Goal: Information Seeking & Learning: Learn about a topic

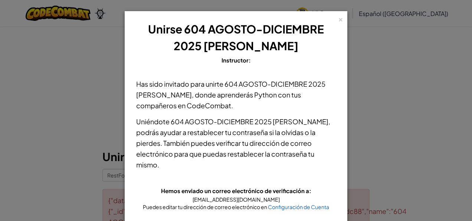
scroll to position [49, 0]
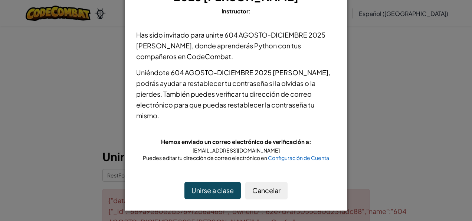
click at [213, 189] on button "Unirse a clase" at bounding box center [213, 190] width 56 height 17
click at [400, 88] on div "× Unirse 604 AGOSTO-DICIEMBRE 2025 MISS JAZMIN Instructor: Has sido invitado pa…" at bounding box center [236, 110] width 472 height 221
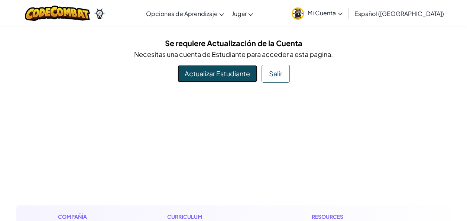
click at [243, 78] on link "Actualizar Estudiante" at bounding box center [216, 73] width 79 height 17
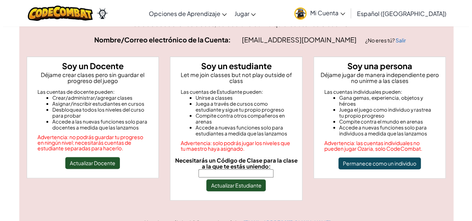
scroll to position [45, 0]
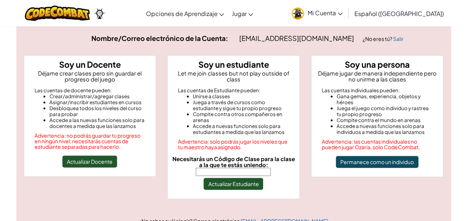
click at [225, 167] on input "Necesitarás un Código de Clase para la clase a la que te estás uniendo:" at bounding box center [233, 171] width 75 height 8
type input "RestFoodBird"
click at [241, 177] on button "Actualizar Estudiante" at bounding box center [232, 183] width 59 height 12
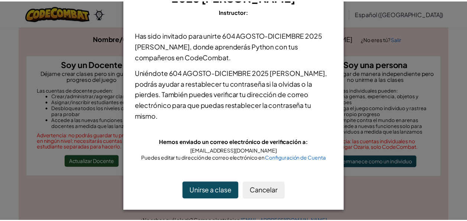
scroll to position [49, 0]
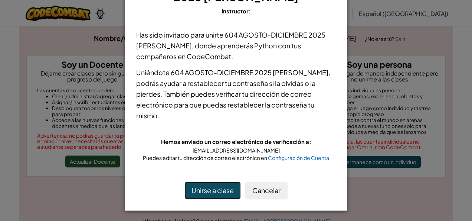
click at [216, 188] on button "Unirse a clase" at bounding box center [213, 190] width 56 height 17
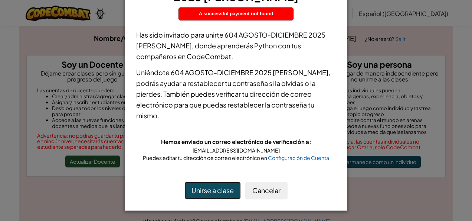
click at [216, 188] on button "Unirse a clase" at bounding box center [213, 190] width 56 height 17
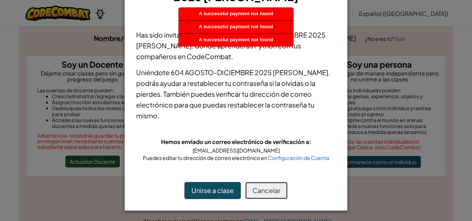
click at [264, 190] on button "Cancelar" at bounding box center [266, 190] width 42 height 17
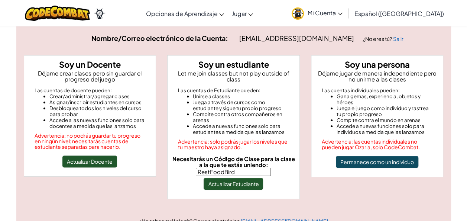
click at [330, 17] on link "Mi Cuenta" at bounding box center [317, 12] width 58 height 23
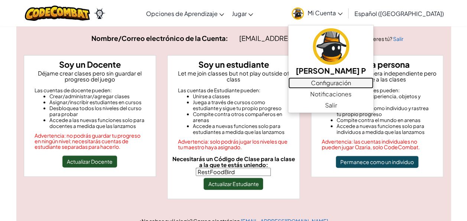
click at [332, 83] on link "Configuración" at bounding box center [330, 82] width 85 height 11
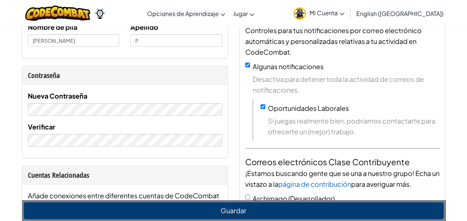
scroll to position [134, 0]
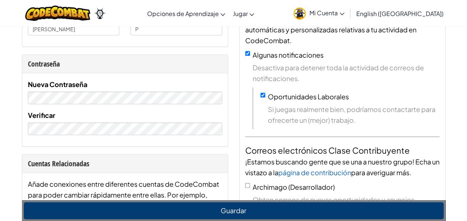
click at [192, 134] on div "Nueva Contraseña Verificar" at bounding box center [124, 109] width 205 height 73
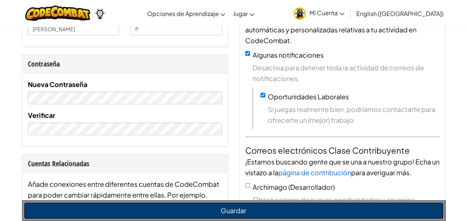
click at [195, 209] on button "Guardar" at bounding box center [234, 210] width 420 height 17
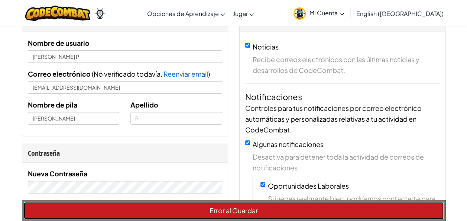
scroll to position [59, 0]
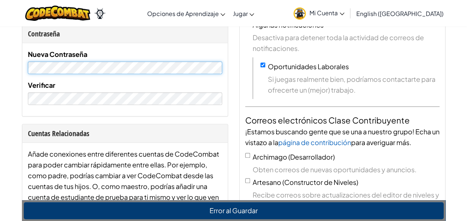
scroll to position [183, 0]
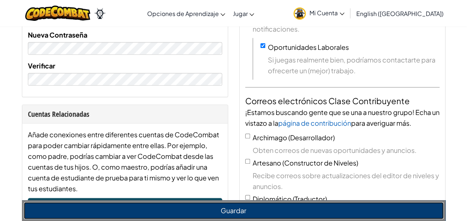
click at [195, 202] on button "Guardar" at bounding box center [234, 210] width 420 height 17
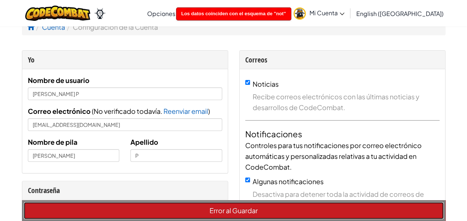
scroll to position [0, 0]
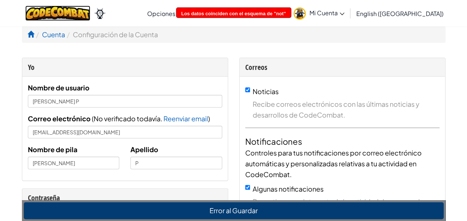
click at [84, 13] on img at bounding box center [57, 13] width 65 height 15
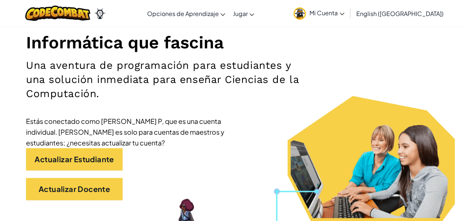
scroll to position [89, 0]
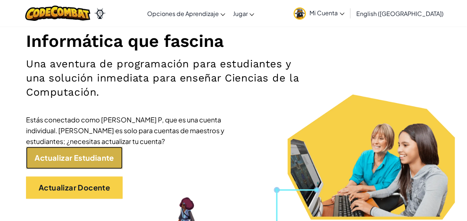
click at [79, 157] on link "Actualizar Estudiante" at bounding box center [74, 157] width 97 height 22
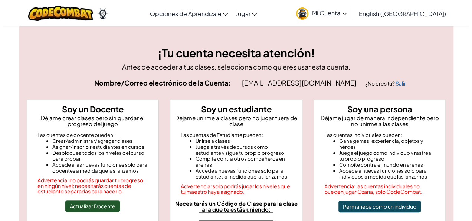
scroll to position [15, 0]
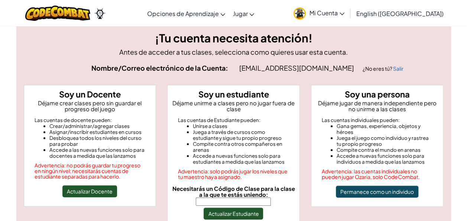
click at [236, 203] on input "Necesitarás un Código de Clase para la clase a la que te estás uniendo:" at bounding box center [233, 201] width 75 height 8
type input "RestFoodBird"
click at [232, 212] on button "Actualizar Estudiante" at bounding box center [232, 213] width 59 height 12
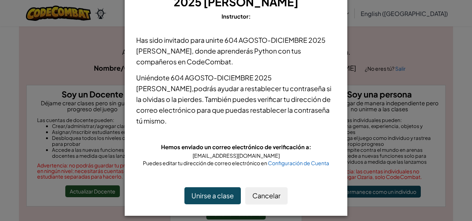
scroll to position [45, 0]
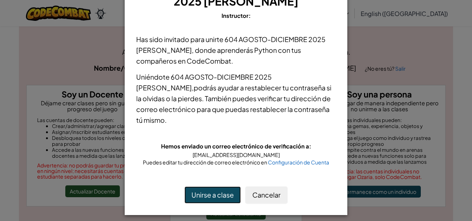
click at [221, 195] on button "Unirse a clase" at bounding box center [213, 194] width 56 height 17
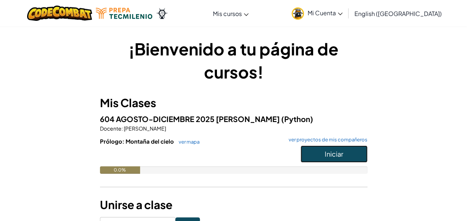
click at [325, 159] on button "Iniciar" at bounding box center [333, 153] width 67 height 17
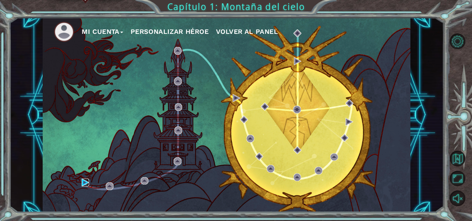
click at [84, 183] on img at bounding box center [86, 182] width 8 height 8
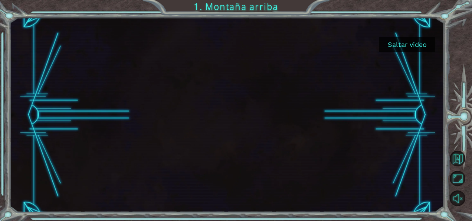
click at [402, 45] on button "Saltar video" at bounding box center [407, 44] width 56 height 14
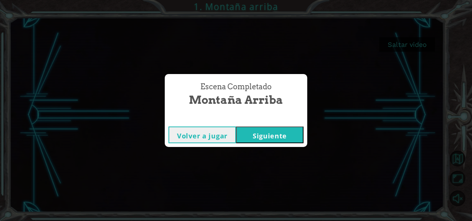
click at [259, 131] on button "Siguiente" at bounding box center [270, 134] width 68 height 17
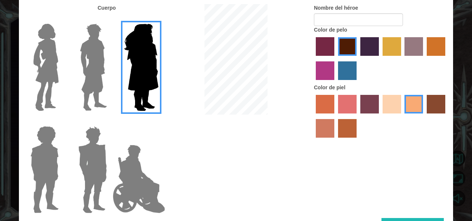
click at [108, 69] on img at bounding box center [93, 67] width 33 height 93
click at [110, 19] on input "Hero Lars" at bounding box center [110, 19] width 0 height 0
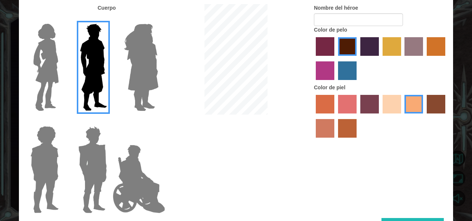
click at [91, 160] on img at bounding box center [92, 169] width 35 height 93
click at [110, 121] on input "Hero Garnet" at bounding box center [110, 121] width 0 height 0
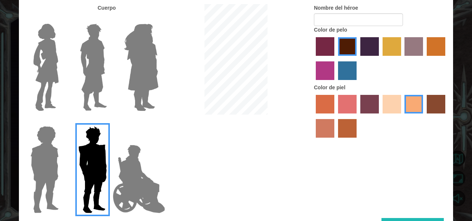
click at [56, 165] on img at bounding box center [44, 169] width 34 height 93
click at [62, 121] on input "Hero Steven" at bounding box center [62, 121] width 0 height 0
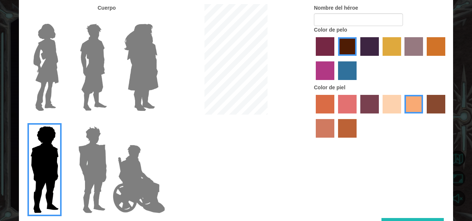
click at [95, 76] on img at bounding box center [93, 67] width 33 height 93
click at [110, 19] on input "Hero Lars" at bounding box center [110, 19] width 0 height 0
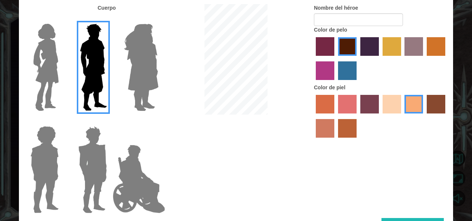
click at [372, 102] on label "Color de piel de Tosca" at bounding box center [369, 104] width 19 height 19
click at [358, 116] on input "tosca skin color" at bounding box center [358, 116] width 0 height 0
click at [397, 106] on label "color de piel de playa arenosa" at bounding box center [392, 104] width 19 height 19
click at [380, 116] on input "sandy beach skin color" at bounding box center [380, 116] width 0 height 0
click at [437, 99] on label "color de piel karma" at bounding box center [436, 104] width 19 height 19
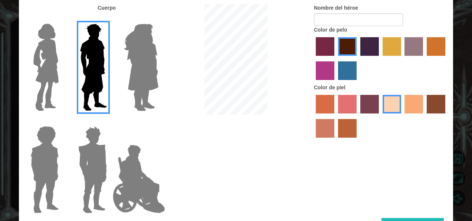
click at [424, 116] on input "karma skin color" at bounding box center [424, 116] width 0 height 0
click at [412, 108] on label "Color de piel de tacao" at bounding box center [414, 104] width 19 height 19
click at [402, 116] on input "tacao skin color" at bounding box center [402, 116] width 0 height 0
click at [424, 116] on input "karma skin color" at bounding box center [424, 116] width 0 height 0
click at [447, 116] on input "burning sand skin color" at bounding box center [447, 116] width 0 height 0
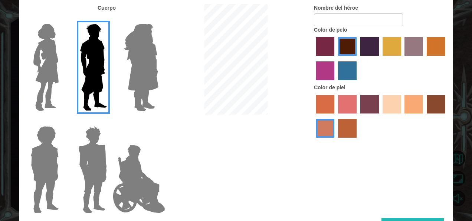
click at [409, 111] on label "Color de piel de tacao" at bounding box center [414, 104] width 19 height 19
click at [402, 116] on input "tacao skin color" at bounding box center [402, 116] width 0 height 0
drag, startPoint x: 413, startPoint y: 173, endPoint x: 414, endPoint y: 159, distance: 14.1
click at [414, 159] on div "Cuerpo Nombre del héroe Color de pelo Color [PERSON_NAME]" at bounding box center [236, 110] width 434 height 213
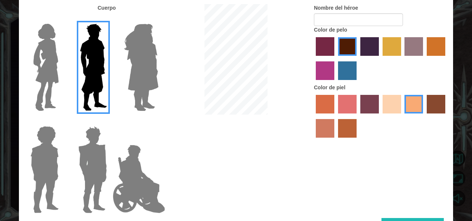
click at [95, 142] on img at bounding box center [92, 169] width 35 height 93
click at [110, 121] on input "Hero Garnet" at bounding box center [110, 121] width 0 height 0
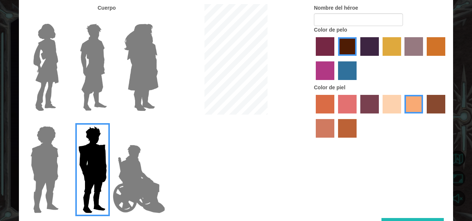
click at [89, 104] on img at bounding box center [93, 67] width 33 height 93
click at [110, 19] on input "Hero Lars" at bounding box center [110, 19] width 0 height 0
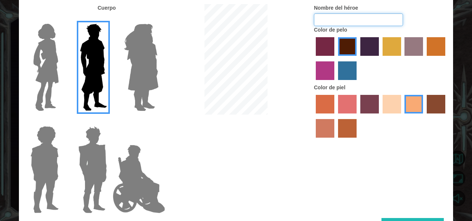
click at [350, 18] on input "Nombre del héroe" at bounding box center [358, 19] width 89 height 13
type input "[PERSON_NAME]"
click at [428, 148] on div "Cuerpo Nombre del héroe [PERSON_NAME] Color de pelo Color [PERSON_NAME]" at bounding box center [236, 110] width 434 height 213
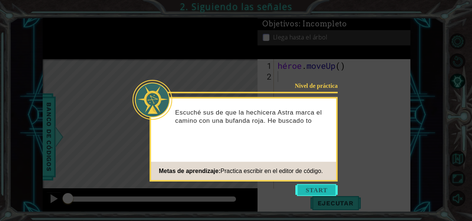
click at [301, 193] on button "Empezar" at bounding box center [317, 190] width 42 height 12
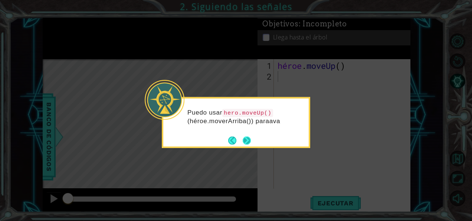
click at [248, 141] on button "Next" at bounding box center [247, 140] width 9 height 9
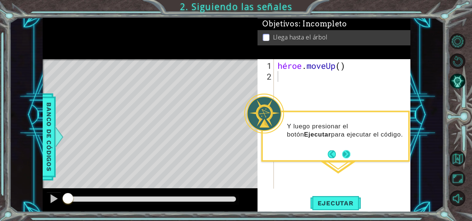
click at [349, 152] on button "Próximo" at bounding box center [346, 153] width 9 height 9
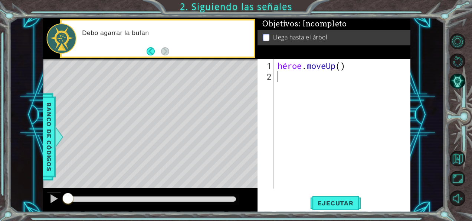
click at [316, 111] on div "héroe . moveUp ( )" at bounding box center [344, 135] width 137 height 151
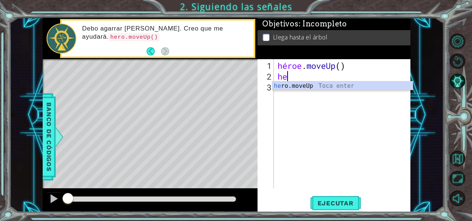
type textarea "hero"
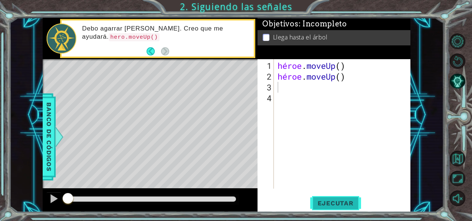
click at [339, 205] on span "Ejecutar" at bounding box center [335, 202] width 51 height 7
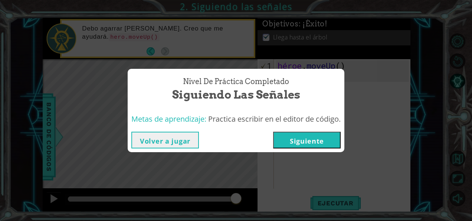
click at [324, 141] on button "Siguiente" at bounding box center [307, 139] width 68 height 17
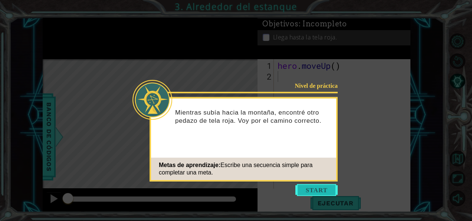
click at [318, 189] on button "Start" at bounding box center [317, 190] width 42 height 12
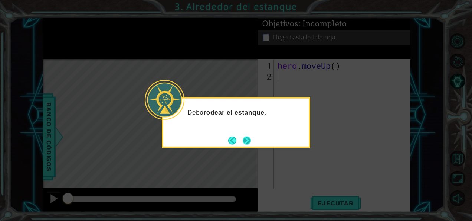
click at [249, 144] on button "Next" at bounding box center [247, 140] width 9 height 9
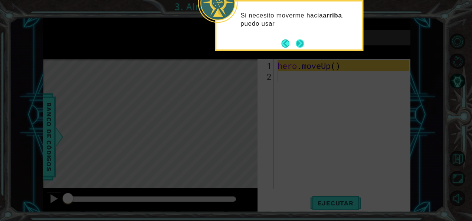
click at [297, 37] on div "Si necesito moverme hacia arriba , puedo usar" at bounding box center [289, 21] width 146 height 40
click at [302, 42] on button "Next" at bounding box center [300, 43] width 9 height 9
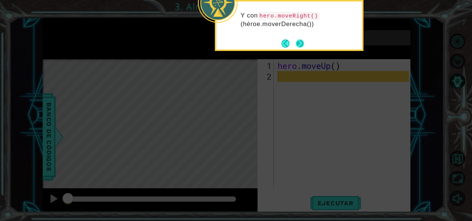
click at [298, 45] on button "Next" at bounding box center [300, 43] width 9 height 9
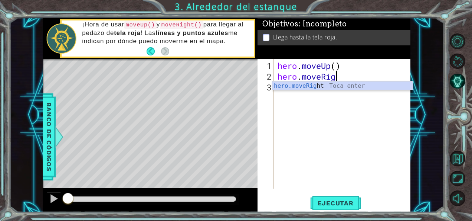
scroll to position [0, 2]
type textarea "hero.moveRight"
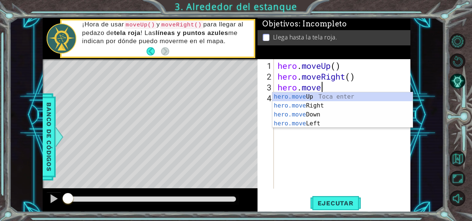
scroll to position [0, 2]
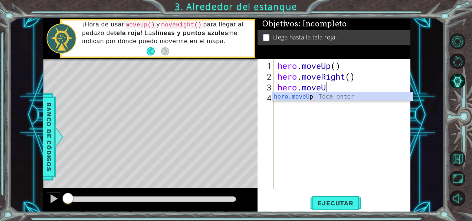
type textarea "hero.moveUp"
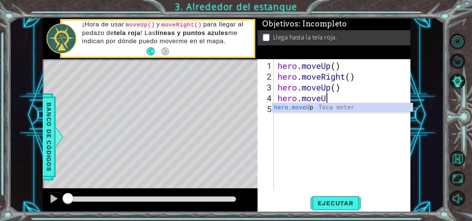
type textarea "hero.moveUp"
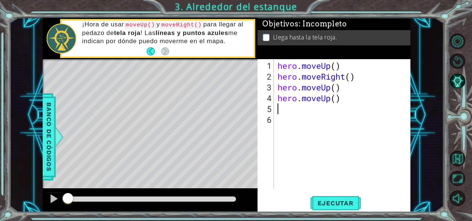
scroll to position [0, 0]
click at [330, 199] on span "Ejecutar" at bounding box center [335, 202] width 51 height 7
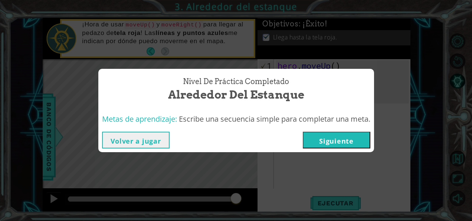
click at [328, 146] on button "Siguiente" at bounding box center [337, 139] width 68 height 17
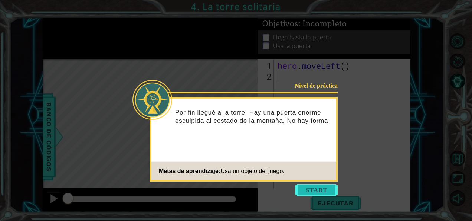
click at [314, 187] on button "Start" at bounding box center [317, 190] width 42 height 12
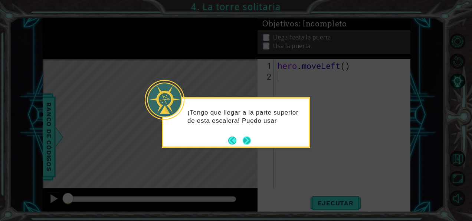
click at [248, 145] on footer at bounding box center [239, 139] width 23 height 11
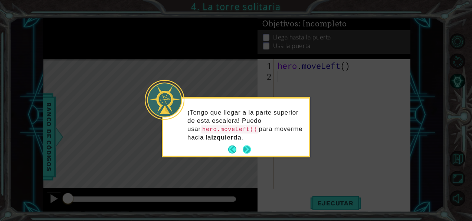
click at [248, 148] on button "Next" at bounding box center [247, 150] width 12 height 12
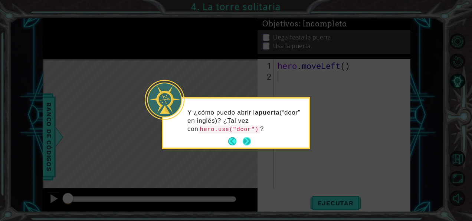
click at [248, 138] on button "Next" at bounding box center [247, 141] width 8 height 8
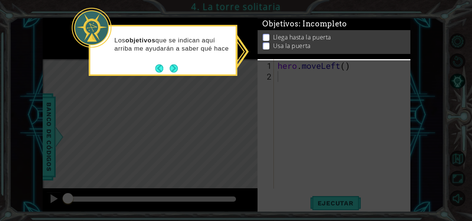
click at [277, 66] on body "1 ההההההההההההההההההההההההההההההההההההההההההההההההההההההההההההההההההההההההההההה…" at bounding box center [236, 110] width 472 height 221
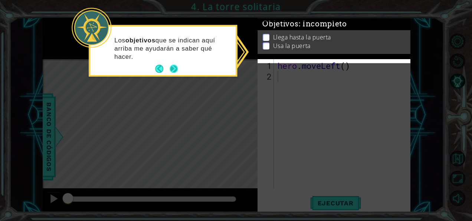
click at [174, 73] on button "Next" at bounding box center [174, 69] width 9 height 9
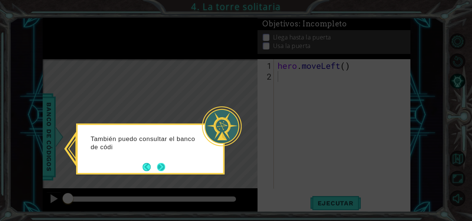
click at [163, 165] on button "Next" at bounding box center [161, 166] width 9 height 9
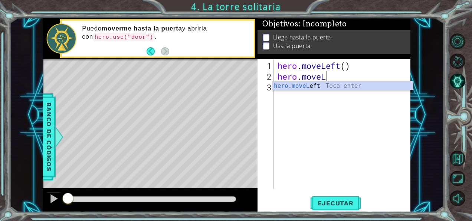
scroll to position [0, 2]
type textarea "hero.moveLeft"
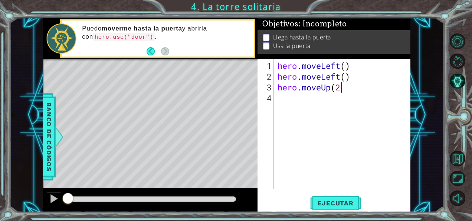
type textarea "hero.moveUp(2)"
type textarea "hero.moveRight(2)"
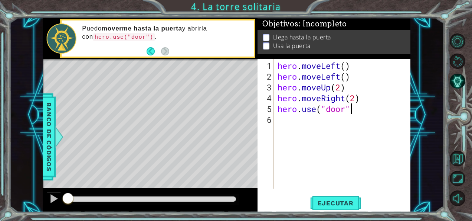
type textarea "hero.use("door")"
click at [334, 199] on span "Ejecutar" at bounding box center [335, 202] width 51 height 7
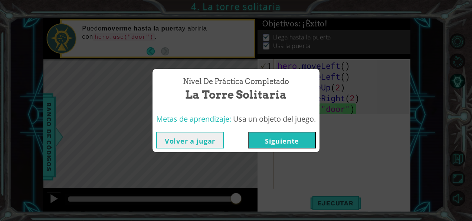
click at [295, 144] on button "Siguiente" at bounding box center [282, 139] width 68 height 17
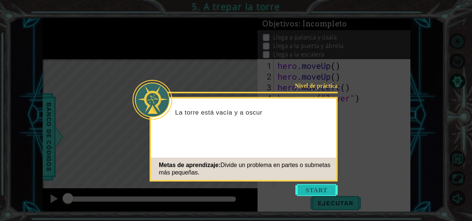
click at [308, 185] on button "Start" at bounding box center [317, 190] width 42 height 12
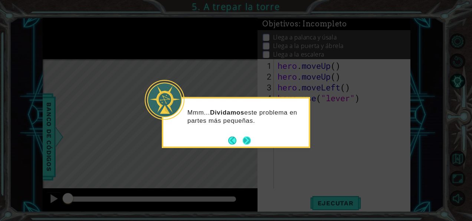
click at [252, 141] on div "Mmm... Dividamos este problema en partes más pequeñas." at bounding box center [236, 122] width 148 height 51
click at [244, 140] on button "Next" at bounding box center [247, 140] width 8 height 8
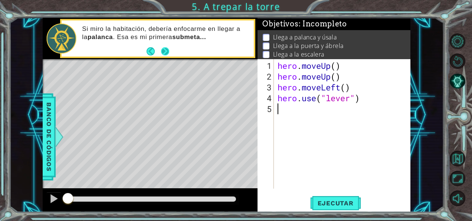
click at [166, 50] on button "Next" at bounding box center [165, 51] width 8 height 8
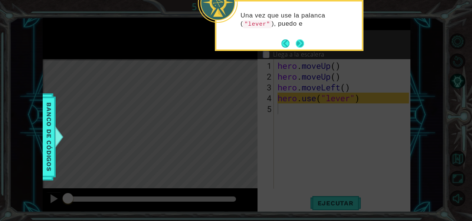
click at [303, 41] on button "Next" at bounding box center [300, 43] width 8 height 8
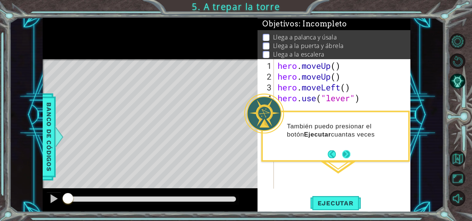
click at [349, 160] on div "También puedo presionar el botón Ejecutar cuantas veces" at bounding box center [335, 136] width 148 height 51
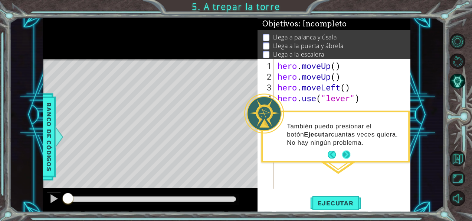
click at [347, 154] on button "Next" at bounding box center [346, 154] width 8 height 8
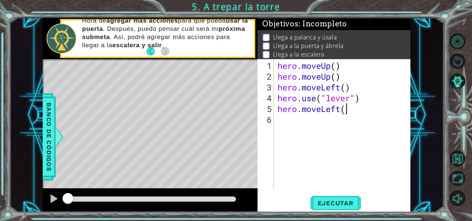
scroll to position [0, 3]
type textarea "hero.moveLeft(3)"
type textarea "hero.use("door")"
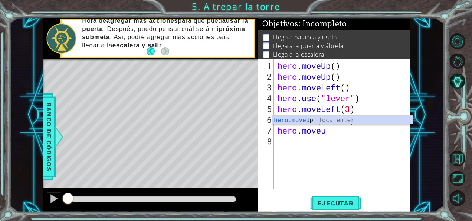
scroll to position [0, 2]
type textarea "hero.moveup"
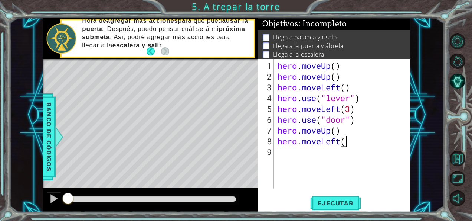
scroll to position [0, 3]
type textarea "hero.moveLeft(3)"
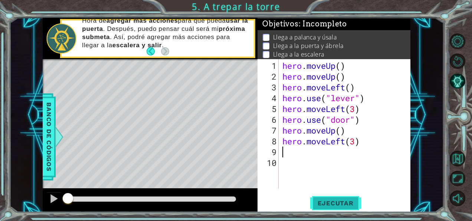
scroll to position [0, 0]
click at [337, 201] on span "Ejecutar" at bounding box center [335, 202] width 51 height 7
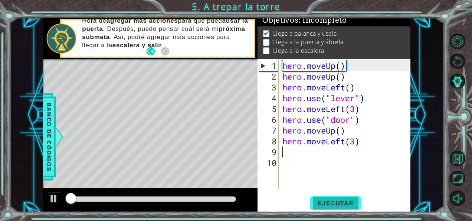
scroll to position [6, 0]
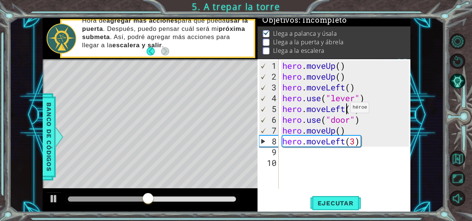
click at [344, 110] on div "hero . moveUp ( ) hero . moveUp ( ) hero . moveLeft ( ) hero . use ( "lever" ) …" at bounding box center [347, 135] width 132 height 151
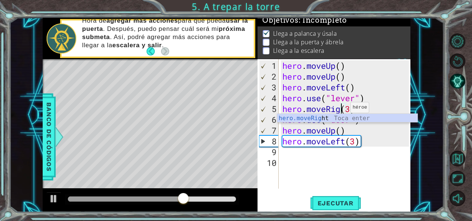
scroll to position [0, 3]
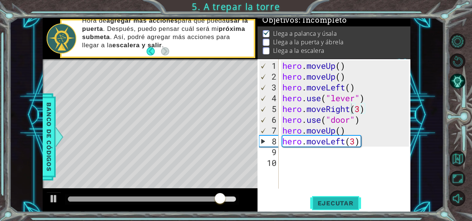
click at [340, 207] on button "Ejecutar" at bounding box center [335, 202] width 51 height 15
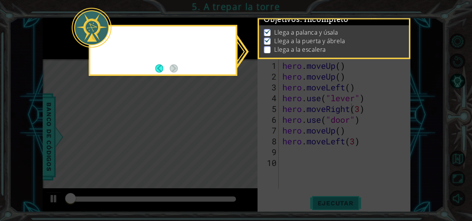
scroll to position [6, 0]
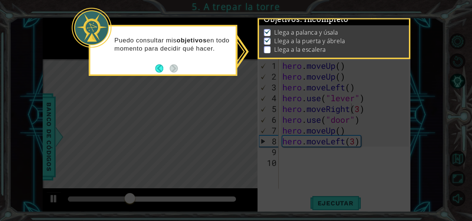
click at [214, 82] on icon at bounding box center [236, 110] width 472 height 221
click at [168, 74] on div "Puedo consultar mis objetivos en todo momento para decidir qué hacer." at bounding box center [163, 50] width 148 height 51
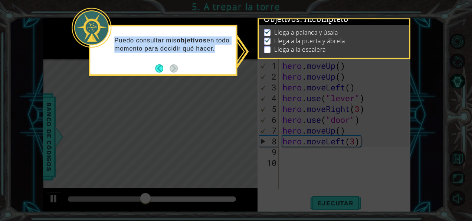
click at [168, 74] on div "Puedo consultar mis objetivos en todo momento para decidir qué hacer." at bounding box center [163, 50] width 148 height 51
click at [158, 64] on button "Back" at bounding box center [162, 68] width 14 height 8
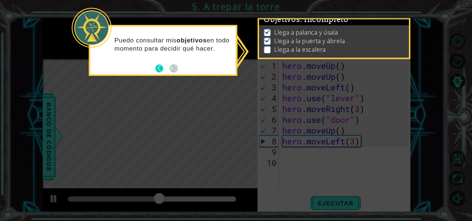
scroll to position [5, 0]
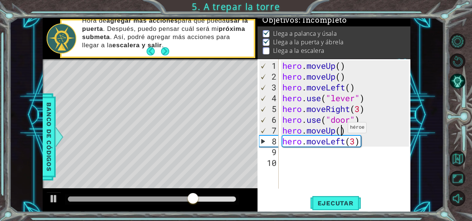
click at [341, 130] on div "hero . moveUp ( ) hero . moveUp ( ) hero . moveLeft ( ) hero . use ( "lever" ) …" at bounding box center [347, 135] width 132 height 151
type textarea "hero.moveUp(2)"
click at [330, 197] on button "Ejecutar" at bounding box center [335, 202] width 51 height 15
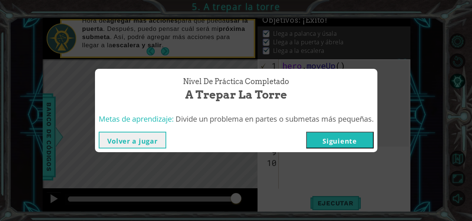
click at [335, 140] on button "Siguiente" at bounding box center [340, 139] width 68 height 17
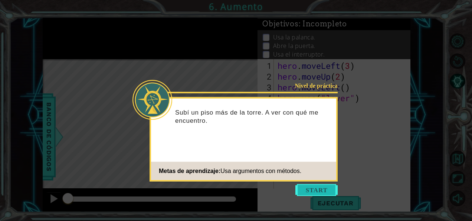
click at [313, 188] on button "Start" at bounding box center [317, 190] width 42 height 12
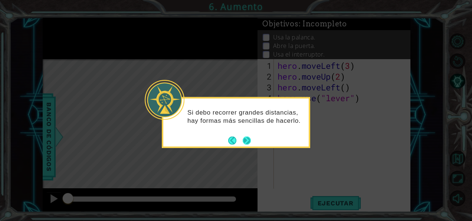
click at [247, 142] on button "Next" at bounding box center [247, 140] width 9 height 9
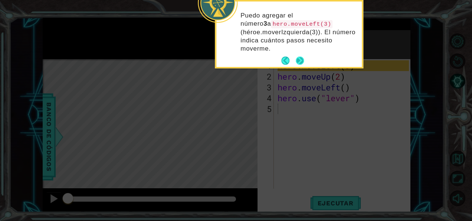
click at [304, 58] on div "Puedo agregar el número 3 a hero.moveLeft(3) (héroe.moverIzquierda(3)). El núme…" at bounding box center [289, 33] width 146 height 65
click at [301, 61] on button "Next" at bounding box center [300, 60] width 9 height 9
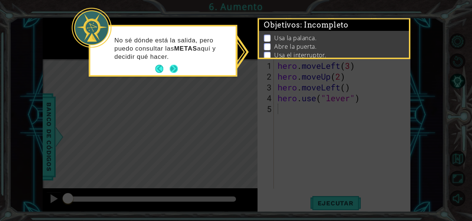
click at [173, 68] on button "Next" at bounding box center [173, 68] width 9 height 9
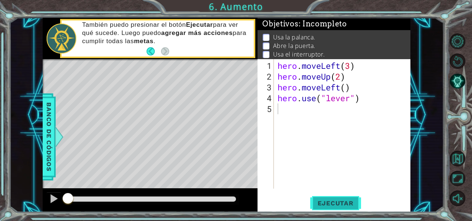
click at [334, 197] on button "Ejecutar" at bounding box center [335, 202] width 51 height 15
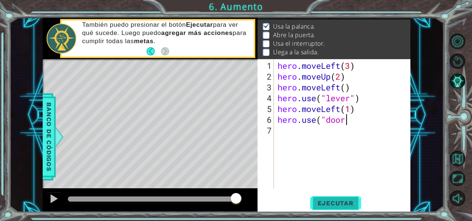
scroll to position [0, 3]
type textarea "hero.use("door")"
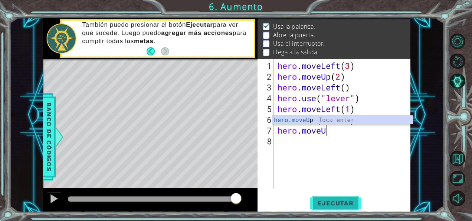
scroll to position [0, 2]
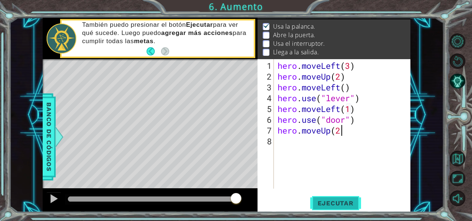
type textarea "hero.moveUp(2)"
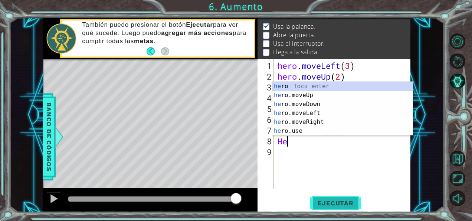
scroll to position [0, 0]
type textarea "H"
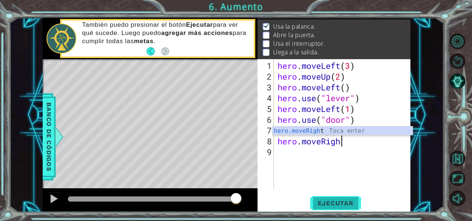
scroll to position [0, 3]
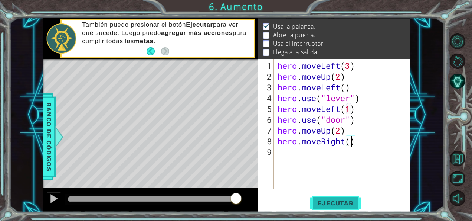
type textarea "hero.moveRight(2)"
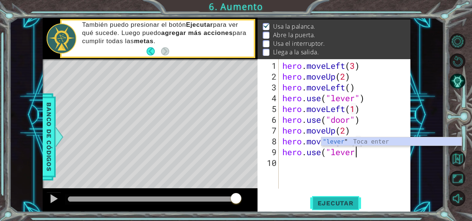
scroll to position [0, 3]
type textarea "hero.use("lever")"
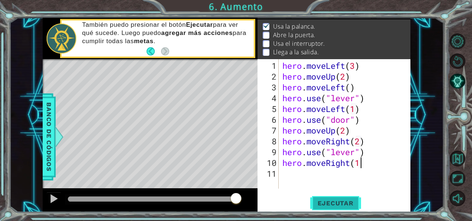
type textarea "hero.moveRight(1)"
click at [334, 197] on button "Ejecutar" at bounding box center [335, 202] width 51 height 15
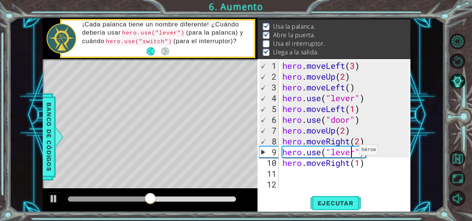
click at [353, 153] on div "hero . moveLeft ( 3 ) hero . moveUp ( 2 ) hero . moveLeft ( ) hero . use ( "lev…" at bounding box center [347, 135] width 132 height 151
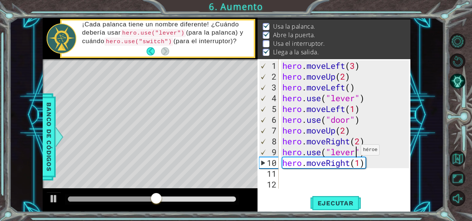
click at [354, 153] on div "hero . moveLeft ( 3 ) hero . moveUp ( 2 ) hero . moveLeft ( ) hero . use ( "lev…" at bounding box center [347, 135] width 132 height 151
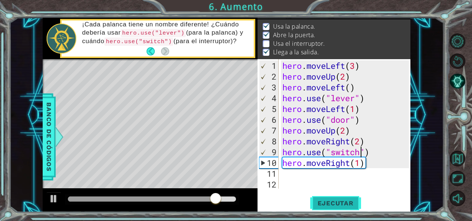
type textarea "hero.use("switch")"
click at [336, 197] on button "Ejecutar" at bounding box center [335, 202] width 51 height 15
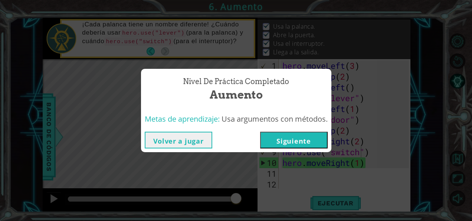
click at [302, 143] on button "Siguiente" at bounding box center [294, 139] width 68 height 17
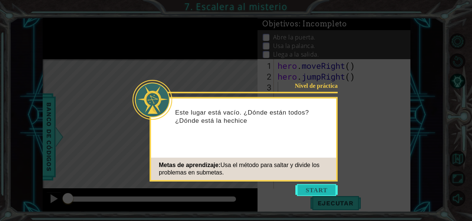
click at [312, 184] on button "Start" at bounding box center [317, 190] width 42 height 12
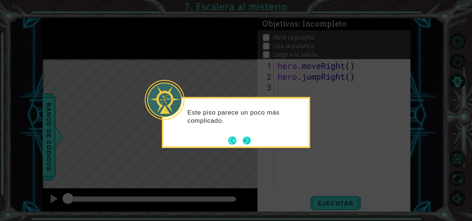
click at [245, 136] on button "Next" at bounding box center [247, 140] width 9 height 9
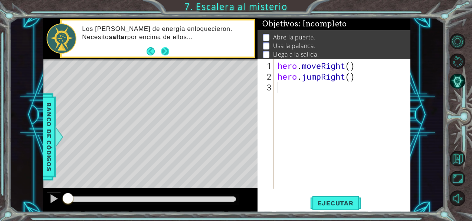
click at [167, 47] on button "Next" at bounding box center [165, 51] width 9 height 9
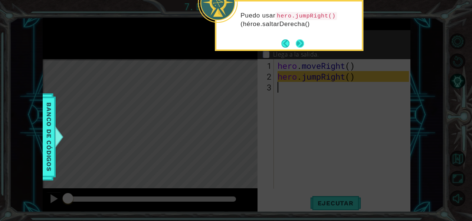
click at [302, 46] on button "Next" at bounding box center [300, 43] width 9 height 9
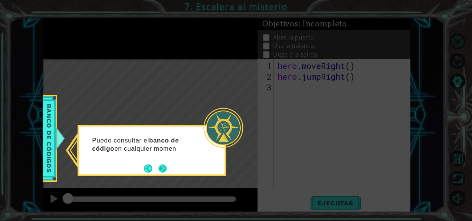
click at [165, 166] on button "Next" at bounding box center [163, 168] width 8 height 8
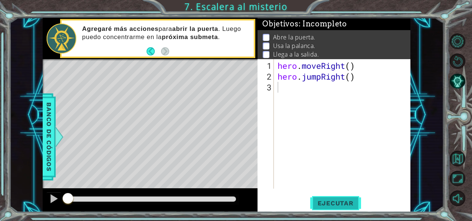
click at [327, 202] on span "Ejecutar" at bounding box center [335, 202] width 51 height 7
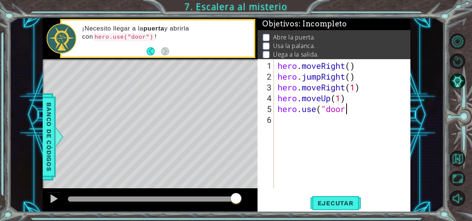
scroll to position [0, 6]
type textarea "hero.moveUp(1)hero.use("door")"
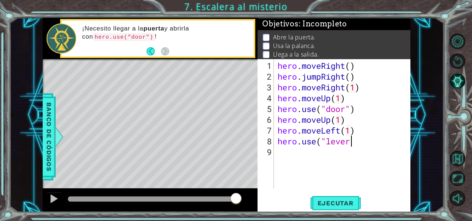
scroll to position [0, 7]
type textarea "hero.moveLeft(1)hero.use("lever")"
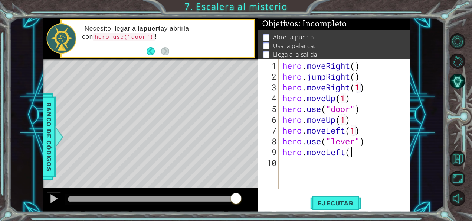
scroll to position [0, 3]
type textarea "hero.moveLeft(2)"
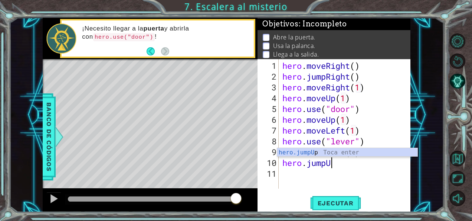
scroll to position [0, 2]
type textarea "hero.jumpUp"
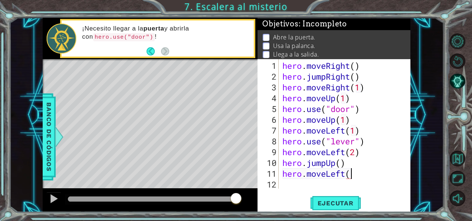
scroll to position [0, 3]
click at [346, 172] on div "hero . moveRight ( ) hero . jumpRight ( ) hero . moveRight ( 1 ) hero . moveUp …" at bounding box center [347, 135] width 132 height 151
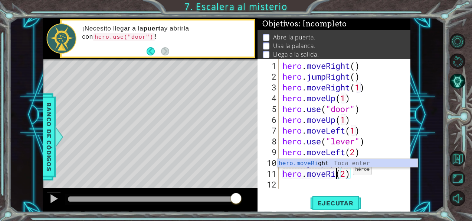
scroll to position [0, 3]
type textarea "hero.moveRight(2)"
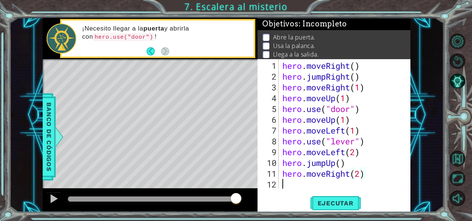
click at [310, 184] on div "hero . moveRight ( ) hero . jumpRight ( ) hero . moveRight ( 1 ) hero . moveUp …" at bounding box center [347, 135] width 132 height 151
click at [330, 195] on button "Ejecutar" at bounding box center [335, 202] width 51 height 15
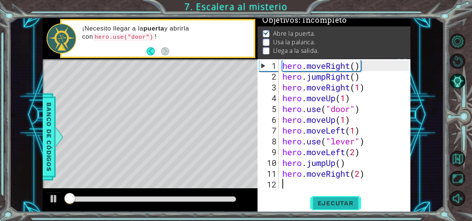
scroll to position [6, 0]
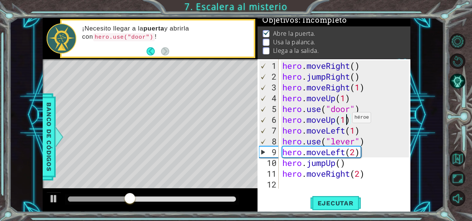
click at [346, 120] on div "hero . moveRight ( ) hero . jumpRight ( ) hero . moveRight ( 1 ) hero . moveUp …" at bounding box center [347, 135] width 132 height 151
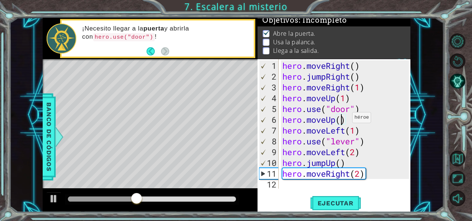
scroll to position [0, 3]
type textarea "hero.moveUp(2)"
click at [345, 202] on span "Ejecutar" at bounding box center [335, 202] width 51 height 7
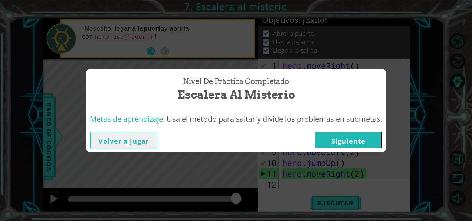
click at [345, 144] on button "Siguiente" at bounding box center [349, 139] width 68 height 17
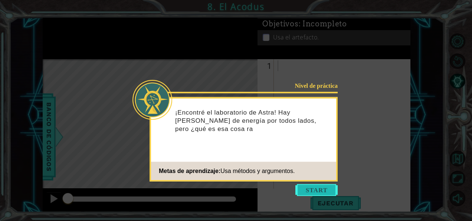
click at [314, 190] on button "Start" at bounding box center [317, 190] width 42 height 12
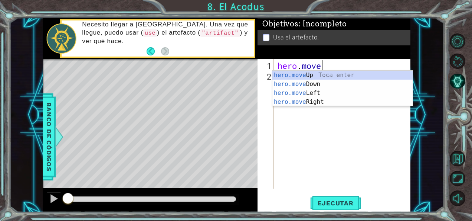
scroll to position [0, 2]
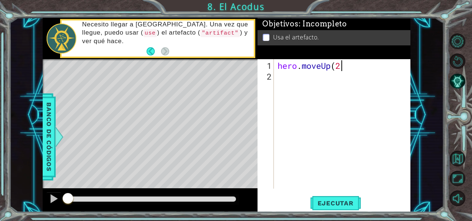
type textarea "hero.moveUp(2)"
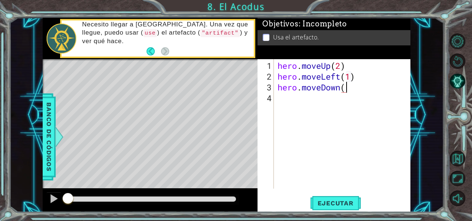
scroll to position [0, 6]
type textarea "hero.moveLeft(1)hero.moveDown(2)"
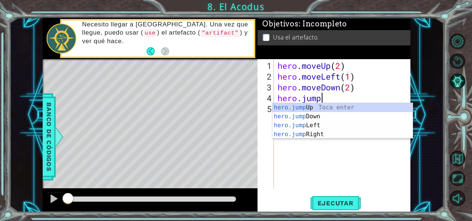
scroll to position [0, 2]
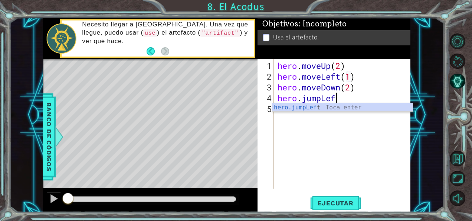
type textarea "hero.jumpLeft"
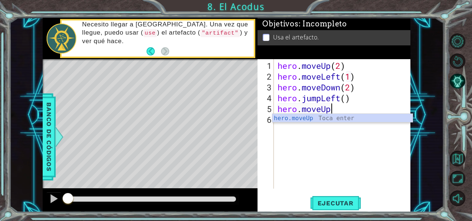
scroll to position [0, 2]
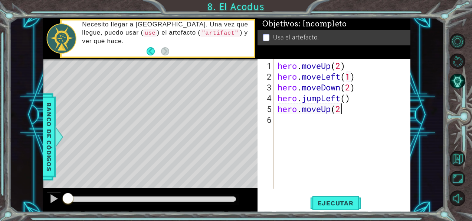
type textarea "hero.moveUp(2)"
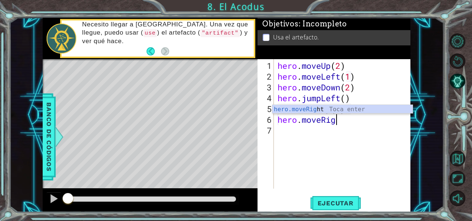
scroll to position [0, 3]
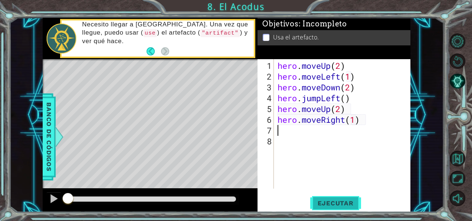
type textarea "hero.moveRight(1)"
click at [341, 201] on span "Ejecutar" at bounding box center [335, 202] width 51 height 7
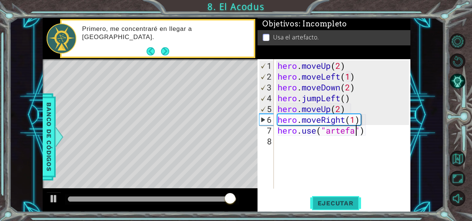
scroll to position [0, 4]
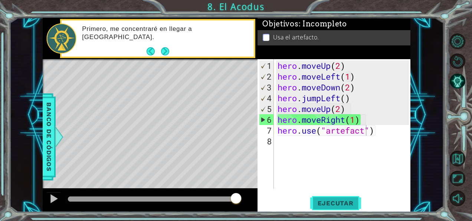
click at [341, 201] on span "Ejecutar" at bounding box center [335, 202] width 51 height 7
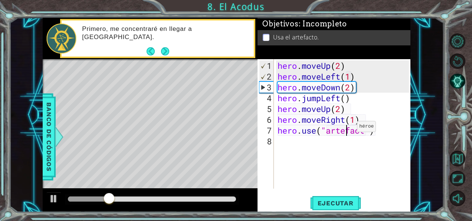
click at [346, 129] on div "hero . moveUp ( 2 ) hero . moveLeft ( 1 ) hero . moveDown ( 2 ) hero . jumpLeft…" at bounding box center [344, 135] width 137 height 151
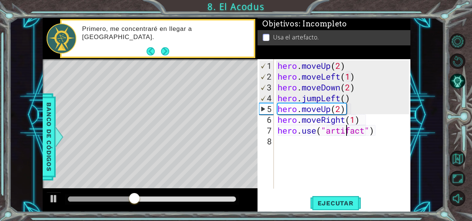
scroll to position [0, 1]
type textarea "hero.use("artifact")"
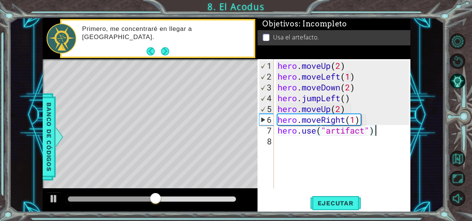
click at [379, 132] on div "hero . moveUp ( 2 ) hero . moveLeft ( 1 ) hero . moveDown ( 2 ) hero . jumpLeft…" at bounding box center [344, 135] width 137 height 151
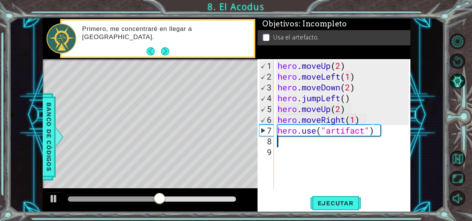
scroll to position [0, 0]
click at [342, 196] on button "Ejecutar" at bounding box center [335, 202] width 51 height 15
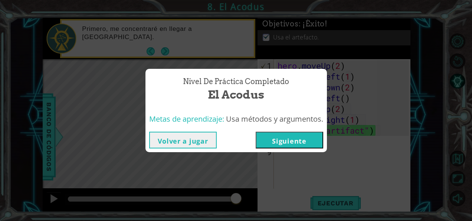
click at [307, 136] on button "Siguiente" at bounding box center [290, 139] width 68 height 17
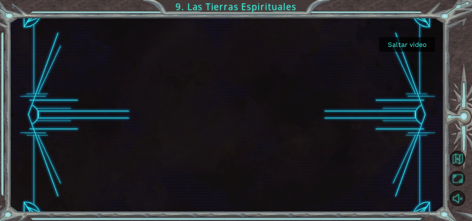
click at [400, 43] on button "Saltar video" at bounding box center [407, 44] width 56 height 14
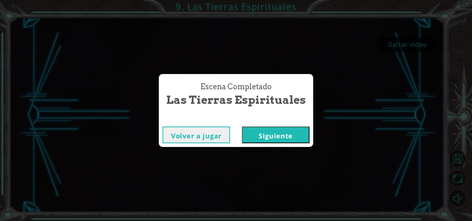
click at [262, 136] on button "Siguiente" at bounding box center [276, 134] width 68 height 17
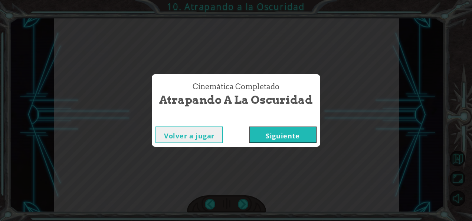
click at [275, 126] on button "Siguiente" at bounding box center [283, 134] width 68 height 17
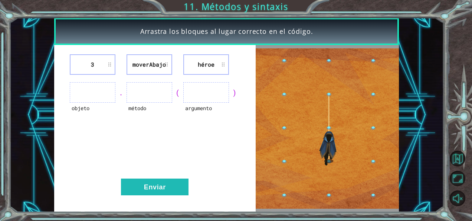
click at [96, 96] on ul at bounding box center [93, 92] width 46 height 20
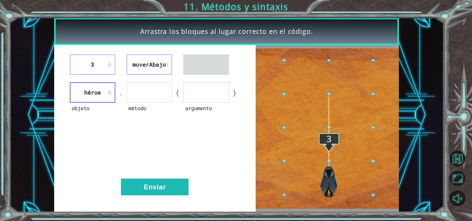
click at [144, 68] on li "moverAbajo" at bounding box center [150, 64] width 46 height 20
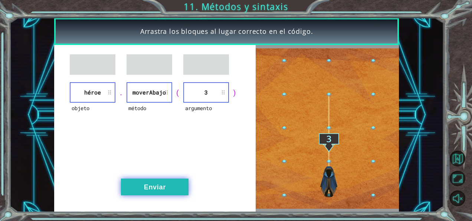
click at [145, 186] on button "Enviar" at bounding box center [155, 186] width 68 height 17
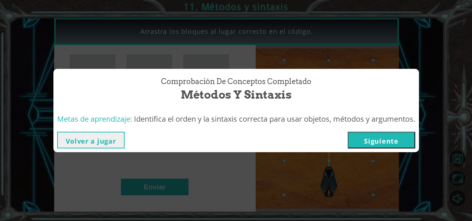
click at [368, 135] on button "Siguiente" at bounding box center [382, 139] width 68 height 17
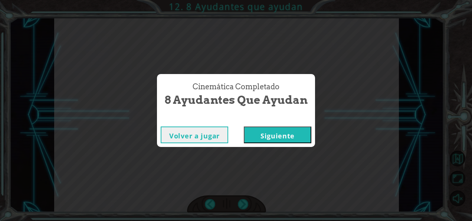
click at [270, 132] on button "Siguiente" at bounding box center [278, 134] width 68 height 17
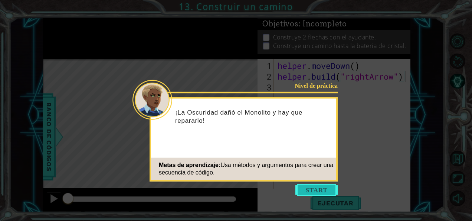
click at [320, 192] on button "Start" at bounding box center [317, 190] width 42 height 12
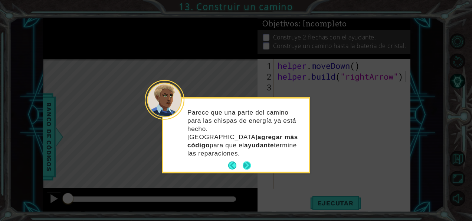
click at [246, 161] on button "Next" at bounding box center [247, 165] width 8 height 8
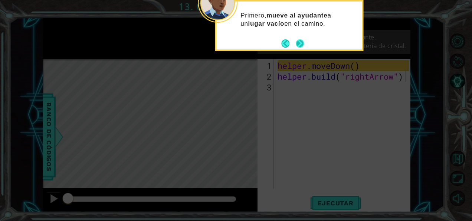
click at [304, 46] on div "Primero, mueve al ayudante a un lugar vacío en el camino." at bounding box center [289, 25] width 148 height 51
click at [303, 44] on button "Next" at bounding box center [300, 43] width 8 height 8
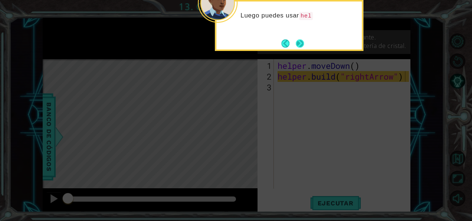
click at [302, 42] on button "Next" at bounding box center [300, 43] width 8 height 8
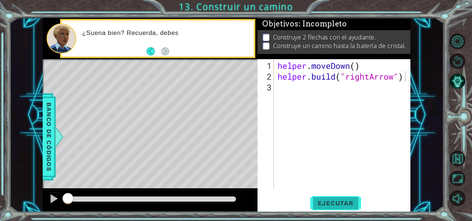
click at [324, 206] on span "Ejecutar" at bounding box center [335, 202] width 51 height 7
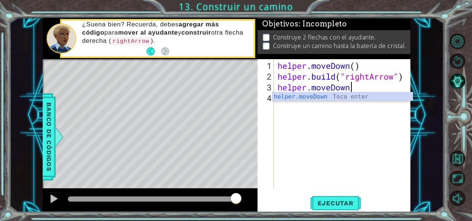
scroll to position [0, 3]
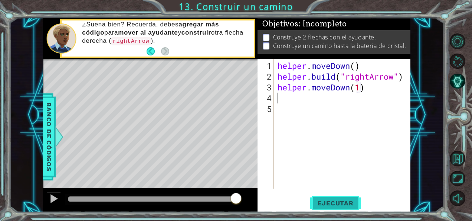
type textarea "helper.moveDown(1)"
click at [338, 196] on button "Ejecutar" at bounding box center [335, 202] width 51 height 15
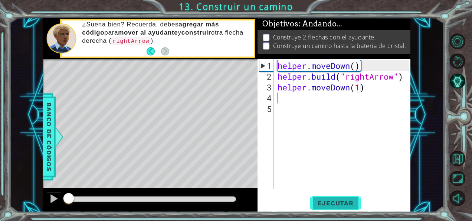
scroll to position [0, 0]
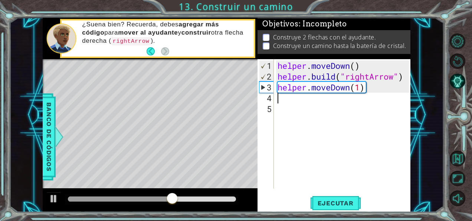
click at [369, 92] on div "helper . moveDown ( ) helper . build ( "rightArrow" ) helper . moveDown ( 1 )" at bounding box center [344, 135] width 137 height 151
click at [366, 86] on div "helper . moveDown ( ) helper . build ( "rightArrow" ) helper . moveDown ( 1 )" at bounding box center [344, 135] width 137 height 151
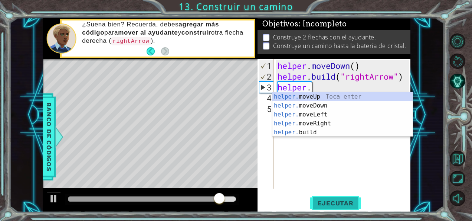
click at [355, 201] on span "Ejecutar" at bounding box center [335, 202] width 51 height 7
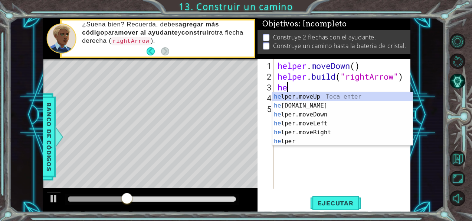
type textarea "h"
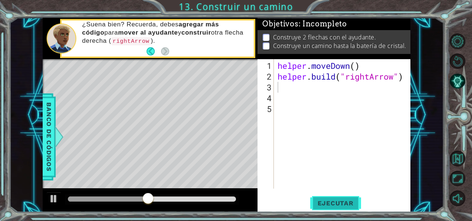
click at [355, 206] on span "Ejecutar" at bounding box center [335, 202] width 51 height 7
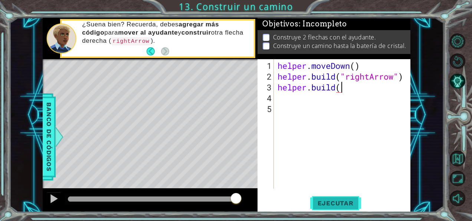
scroll to position [0, 3]
type textarea "[DOMAIN_NAME]("rightArrow")"
click at [341, 203] on span "Ejecutar" at bounding box center [335, 202] width 51 height 7
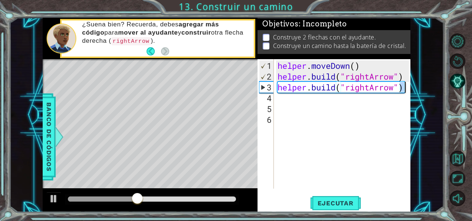
click at [402, 88] on div "helper . moveDown ( ) helper . build ( "rightArrow" ) helper . build ( "rightAr…" at bounding box center [344, 135] width 137 height 151
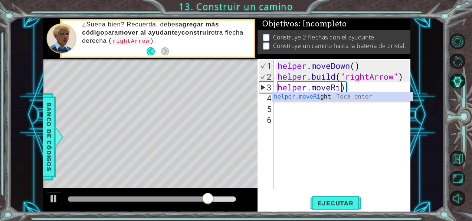
scroll to position [0, 3]
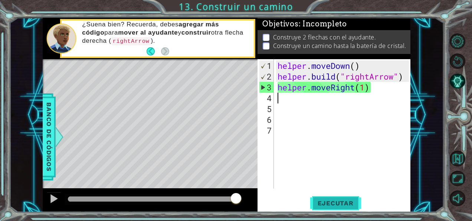
type textarea "helper.moveRight(1)"
click at [345, 201] on span "Ejecutar" at bounding box center [335, 202] width 51 height 7
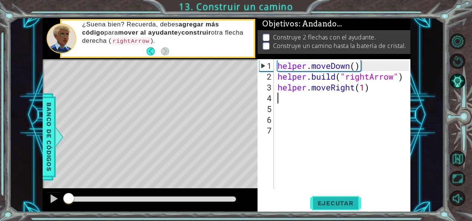
scroll to position [0, 0]
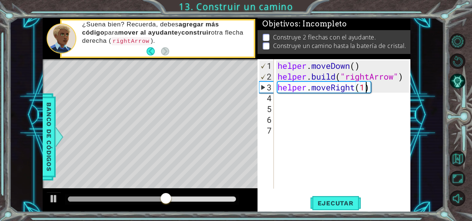
click at [368, 89] on div "helper . moveDown ( ) helper . build ( "rightArrow" ) helper . moveRight ( 1 )" at bounding box center [344, 135] width 137 height 151
type textarea "helper.moveRight(3)"
click at [348, 197] on button "Ejecutar" at bounding box center [335, 202] width 51 height 15
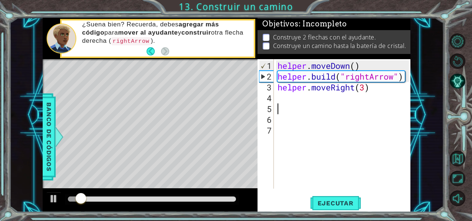
click at [298, 110] on div "helper . moveDown ( ) helper . build ( "rightArrow" ) helper . moveRight ( 3 )" at bounding box center [344, 135] width 137 height 151
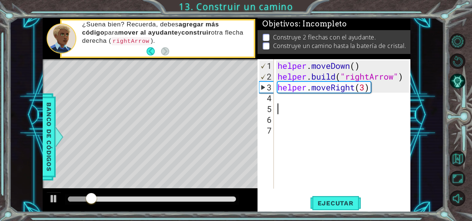
click at [291, 105] on div "helper . moveDown ( ) helper . build ( "rightArrow" ) helper . moveRight ( 3 )" at bounding box center [344, 135] width 137 height 151
click at [286, 101] on div "helper . moveDown ( ) helper . build ( "rightArrow" ) helper . moveRight ( 3 )" at bounding box center [344, 135] width 137 height 151
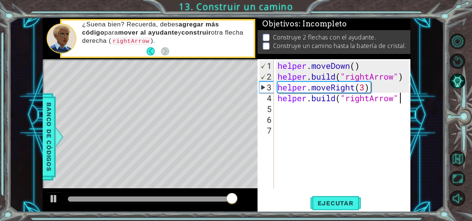
scroll to position [0, 5]
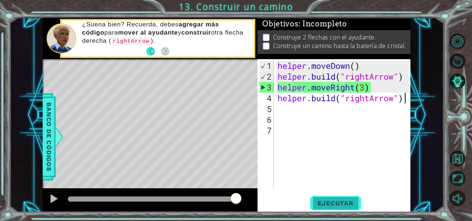
type textarea "[DOMAIN_NAME]("rightArrow")"
click at [348, 196] on button "Ejecutar" at bounding box center [335, 202] width 51 height 15
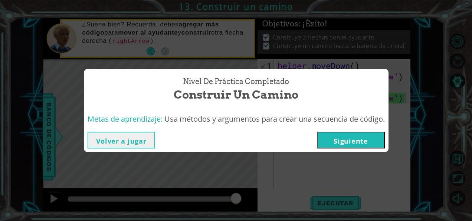
click at [363, 137] on button "Siguiente" at bounding box center [351, 139] width 68 height 17
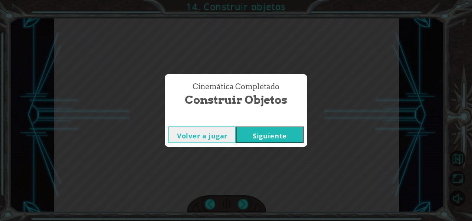
click at [287, 131] on button "Siguiente" at bounding box center [270, 134] width 68 height 17
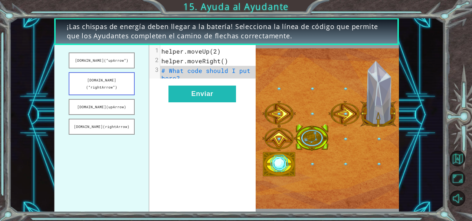
click at [110, 81] on button "[DOMAIN_NAME](“rightArrow”)" at bounding box center [102, 83] width 66 height 23
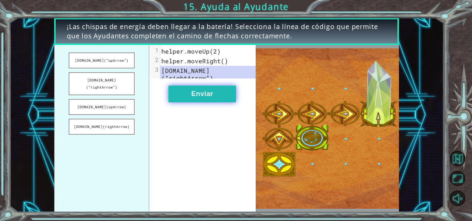
click at [187, 87] on button "Enviar" at bounding box center [203, 93] width 68 height 17
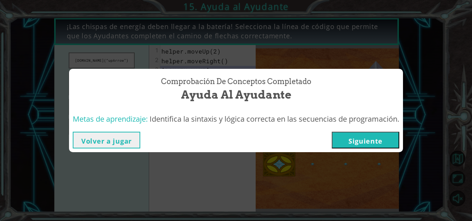
drag, startPoint x: 375, startPoint y: 131, endPoint x: 368, endPoint y: 137, distance: 9.6
click at [368, 137] on div "Volver a jugar [GEOGRAPHIC_DATA]" at bounding box center [236, 140] width 334 height 24
click at [368, 137] on button "Siguiente" at bounding box center [366, 139] width 68 height 17
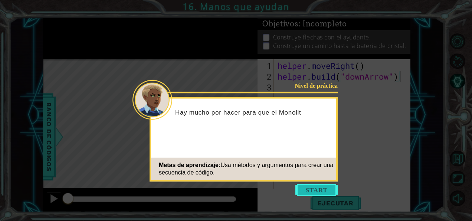
click at [311, 188] on button "Start" at bounding box center [317, 190] width 42 height 12
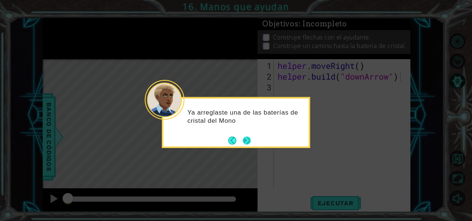
click at [249, 142] on button "Next" at bounding box center [247, 140] width 8 height 8
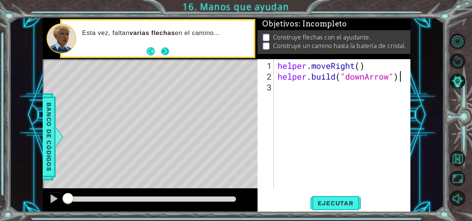
click at [165, 51] on button "Next" at bounding box center [165, 51] width 9 height 9
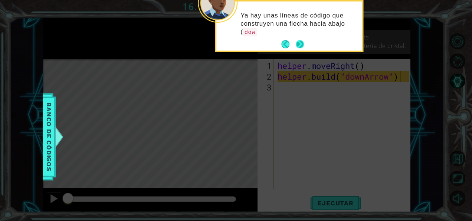
click at [300, 42] on button "Next" at bounding box center [300, 44] width 8 height 8
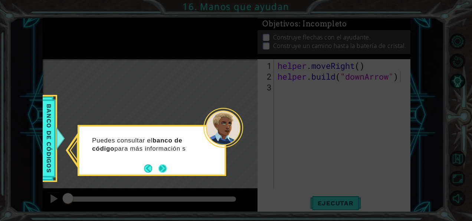
click at [162, 168] on button "Next" at bounding box center [163, 168] width 8 height 8
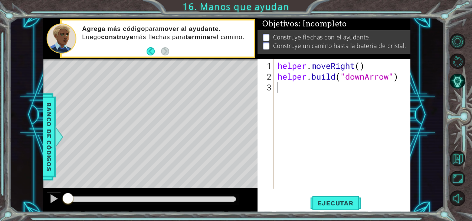
click at [298, 94] on div "helper . moveRight ( ) helper . build ( "downArrow" )" at bounding box center [344, 135] width 137 height 151
click at [321, 205] on span "Ejecutar" at bounding box center [335, 202] width 51 height 7
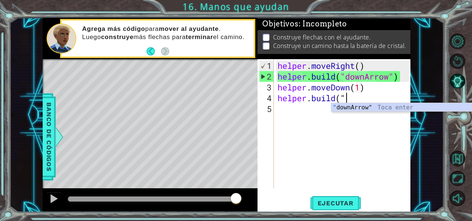
scroll to position [0, 5]
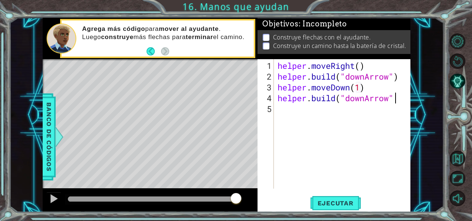
type textarea "[DOMAIN_NAME]("downArrow")"
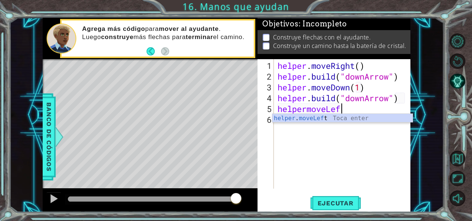
scroll to position [0, 3]
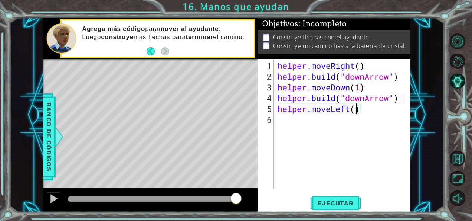
type textarea "helper.moveLeft(2)"
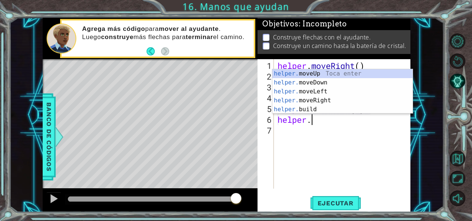
scroll to position [0, 1]
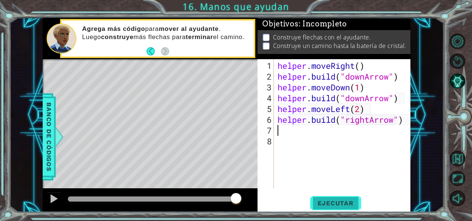
type textarea "[DOMAIN_NAME]("rightArrow")"
click at [341, 200] on span "Ejecutar" at bounding box center [335, 202] width 51 height 7
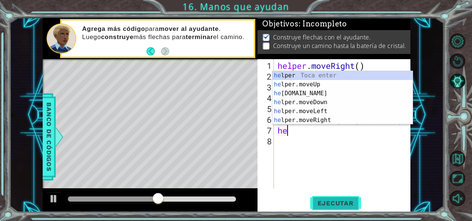
scroll to position [0, 0]
type textarea "h"
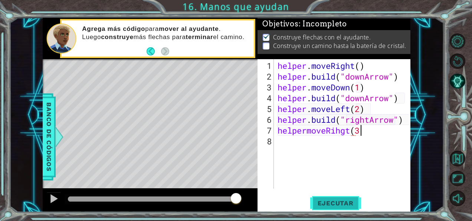
scroll to position [0, 3]
type textarea "helpermoveRihgt(3)"
click at [341, 200] on span "Ejecutar" at bounding box center [335, 202] width 51 height 7
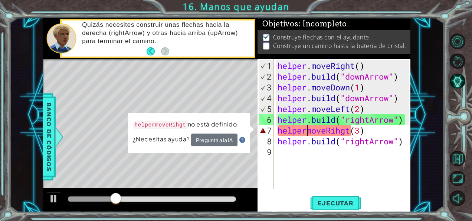
click at [307, 129] on div "helper . moveRight ( ) helper . build ( "downArrow" ) helper . moveDown ( 1 ) h…" at bounding box center [344, 135] width 137 height 151
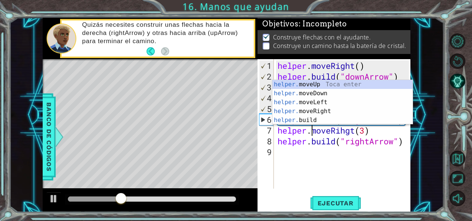
scroll to position [0, 1]
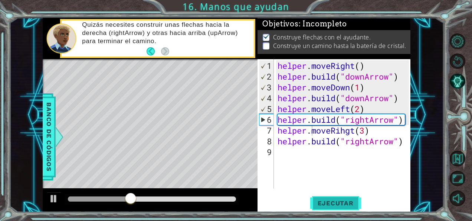
click at [327, 203] on span "Ejecutar" at bounding box center [335, 202] width 51 height 7
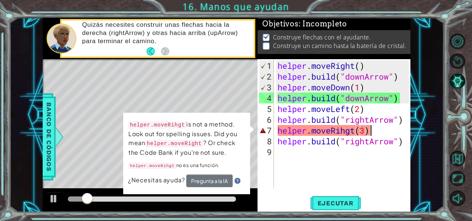
click at [378, 132] on div "helper . moveRight ( ) helper . build ( "downArrow" ) helper . moveDown ( 1 ) h…" at bounding box center [344, 135] width 137 height 151
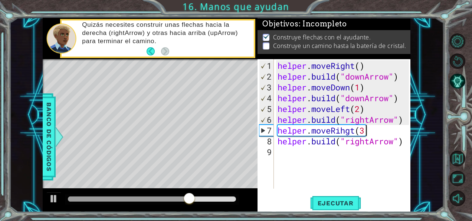
scroll to position [0, 4]
click at [354, 197] on button "Ejecutar" at bounding box center [335, 202] width 51 height 15
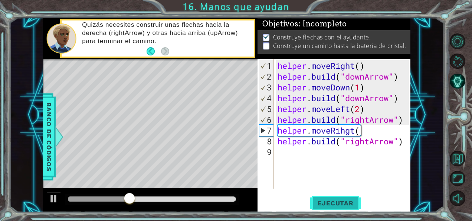
type textarea "helper.moveRihgt"
type textarea "helper.moveRihgt()"
click at [354, 197] on button "Ejecutar" at bounding box center [335, 202] width 51 height 15
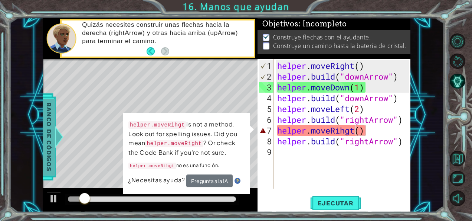
click at [48, 157] on span "Banco de códigos" at bounding box center [49, 136] width 12 height 77
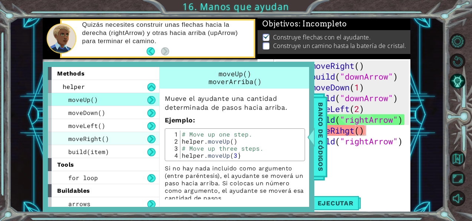
click at [94, 136] on span "moveRight()" at bounding box center [88, 138] width 41 height 8
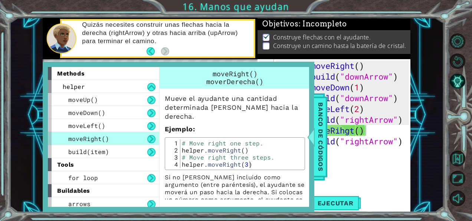
type textarea "helper.moveRight(3)"
drag, startPoint x: 247, startPoint y: 163, endPoint x: 174, endPoint y: 162, distance: 73.5
click at [174, 162] on div "helper.moveRight(3) 1 2 3 4 # Move right one step. helper . moveRight ( ) # Mov…" at bounding box center [235, 153] width 136 height 28
click at [376, 131] on div "helper . moveRight ( ) helper . build ( "downArrow" ) helper . moveDown ( 1 ) h…" at bounding box center [344, 135] width 137 height 151
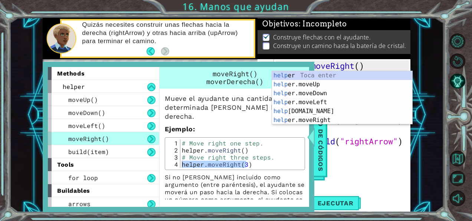
scroll to position [0, 0]
type textarea "h"
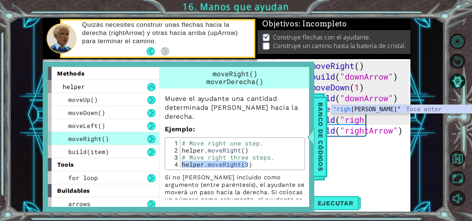
paste textarea "helper.moveRight(3"
type textarea "[DOMAIN_NAME]("righhelper.moveRight(3"
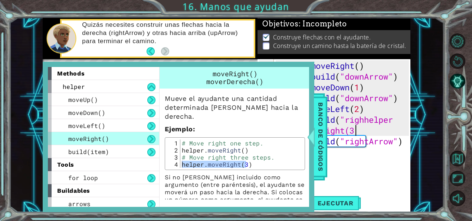
click at [365, 177] on div "helper . moveRight ( ) helper . build ( "downArrow" ) helper . moveDown ( 1 ) h…" at bounding box center [344, 135] width 137 height 151
click at [366, 128] on div "helper . moveRight ( ) helper . build ( "downArrow" ) helper . moveDown ( 1 ) h…" at bounding box center [344, 135] width 137 height 151
click at [319, 131] on span "Banco de códigos" at bounding box center [321, 136] width 12 height 77
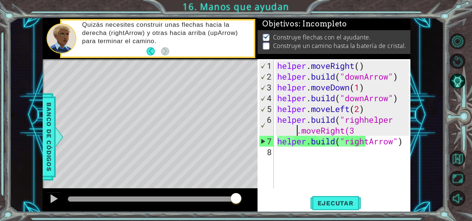
click at [296, 130] on div "helper . moveRight ( ) helper . build ( "downArrow" ) helper . moveDown ( 1 ) h…" at bounding box center [344, 135] width 137 height 151
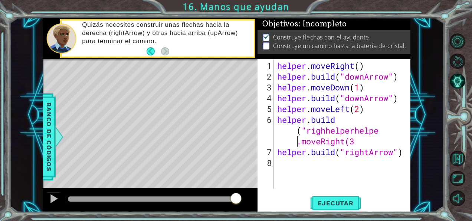
scroll to position [0, 6]
drag, startPoint x: 381, startPoint y: 133, endPoint x: 306, endPoint y: 127, distance: 75.9
click at [306, 127] on div "helper . moveRight ( ) helper . build ( "downArrow" ) helper . moveDown ( 1 ) h…" at bounding box center [344, 135] width 137 height 151
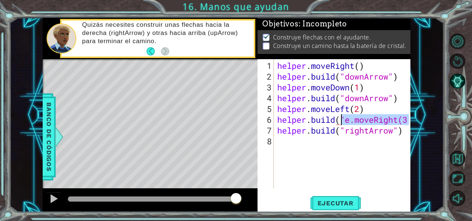
drag, startPoint x: 408, startPoint y: 120, endPoint x: 343, endPoint y: 118, distance: 64.6
click at [343, 118] on div "helper . moveRight ( ) helper . build ( "downArrow" ) helper . moveDown ( 1 ) h…" at bounding box center [344, 135] width 137 height 151
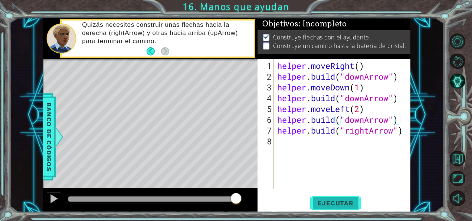
click at [331, 199] on span "Ejecutar" at bounding box center [335, 202] width 51 height 7
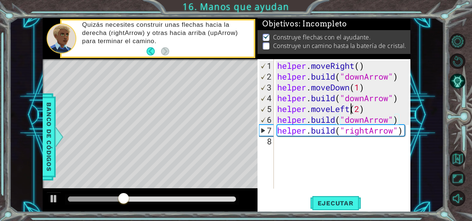
click at [350, 108] on div "helper . moveRight ( ) helper . build ( "downArrow" ) helper . moveDown ( 1 ) h…" at bounding box center [344, 135] width 137 height 151
click at [366, 109] on div "helper . moveRight ( ) helper . build ( "downArrow" ) helper . moveDown ( 1 ) h…" at bounding box center [344, 135] width 137 height 151
type textarea "helper.moveRihgt(1)"
click at [372, 112] on div "helper . moveRight ( ) helper . build ( "downArrow" ) helper . moveDown ( 1 ) h…" at bounding box center [344, 135] width 137 height 151
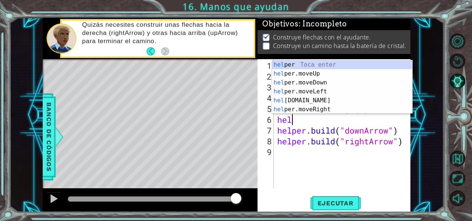
scroll to position [0, 0]
type textarea "h"
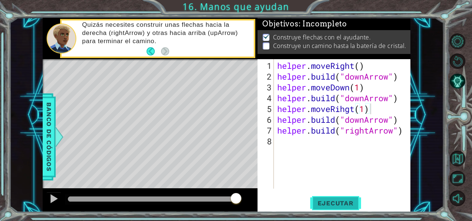
click at [345, 196] on button "Ejecutar" at bounding box center [335, 202] width 51 height 15
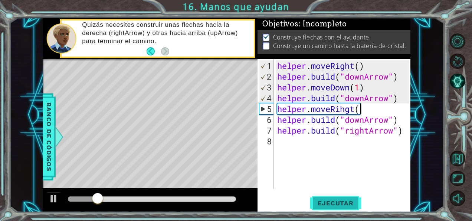
type textarea "helper.moveRihgt"
type textarea "helper.moveRihgt()"
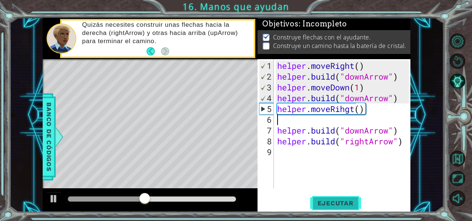
scroll to position [0, 0]
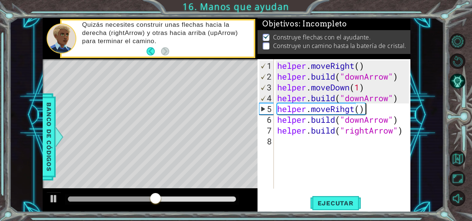
click at [384, 107] on div "helper . moveRight ( ) helper . build ( "downArrow" ) helper . moveDown ( 1 ) h…" at bounding box center [344, 135] width 137 height 151
type textarea "helper.moveRihgt()"
click at [343, 200] on span "Ejecutar" at bounding box center [335, 202] width 51 height 7
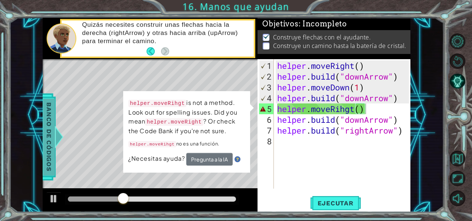
click at [50, 116] on span "Banco de códigos" at bounding box center [49, 136] width 12 height 77
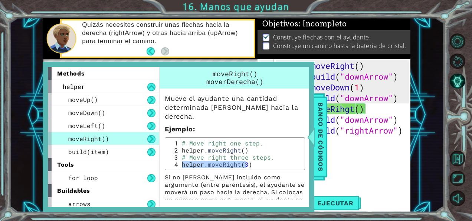
click at [390, 152] on div "helper . moveRight ( ) helper . build ( "downArrow" ) helper . moveDown ( 1 ) h…" at bounding box center [344, 135] width 137 height 151
click at [317, 148] on span "Banco de códigos" at bounding box center [321, 136] width 12 height 77
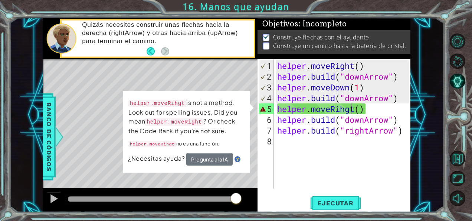
click at [349, 107] on div "helper . moveRight ( ) helper . build ( "downArrow" ) helper . moveDown ( 1 ) h…" at bounding box center [344, 135] width 137 height 151
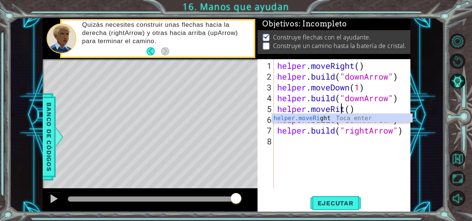
scroll to position [0, 3]
click at [376, 105] on div "helper . moveRight ( ) helper . build ( "downArrow" ) helper . moveDown ( 1 ) h…" at bounding box center [344, 135] width 137 height 151
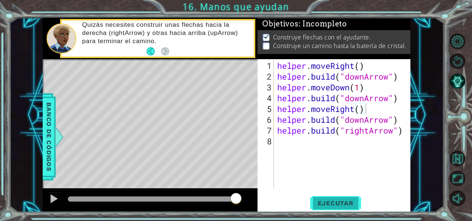
click at [355, 202] on span "Ejecutar" at bounding box center [335, 202] width 51 height 7
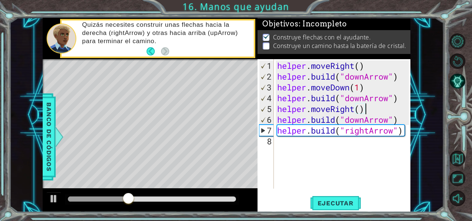
click at [401, 128] on div "helper . moveRight ( ) helper . build ( "downArrow" ) helper . moveDown ( 1 ) h…" at bounding box center [344, 135] width 137 height 151
type textarea "[DOMAIN_NAME]("rightArrow")"
click at [402, 129] on div "helper . moveRight ( ) helper . build ( "downArrow" ) helper . moveDown ( 1 ) h…" at bounding box center [344, 135] width 137 height 151
click at [404, 127] on div "helper . moveRight ( ) helper . build ( "downArrow" ) helper . moveDown ( 1 ) h…" at bounding box center [344, 135] width 137 height 151
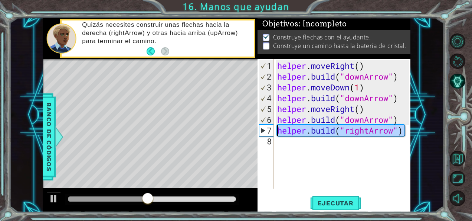
drag, startPoint x: 404, startPoint y: 127, endPoint x: 277, endPoint y: 131, distance: 126.3
click at [277, 131] on div "helper . moveRight ( ) helper . build ( "downArrow" ) helper . moveDown ( 1 ) h…" at bounding box center [344, 135] width 137 height 151
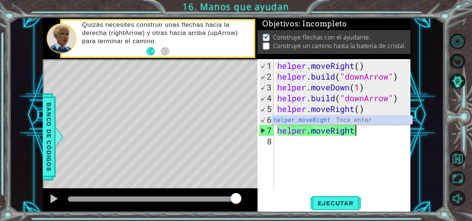
type textarea "helper.moveRight()"
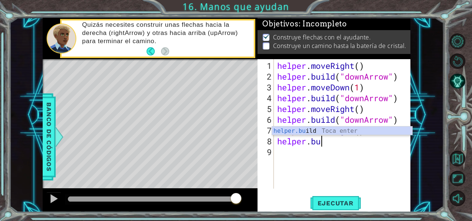
scroll to position [0, 1]
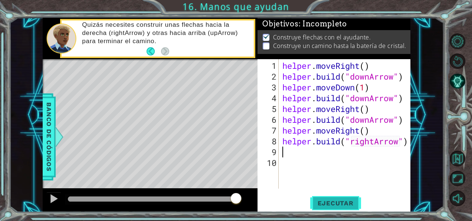
type textarea "[DOMAIN_NAME]("rightArrow")"
click at [331, 198] on button "Ejecutar" at bounding box center [335, 202] width 51 height 15
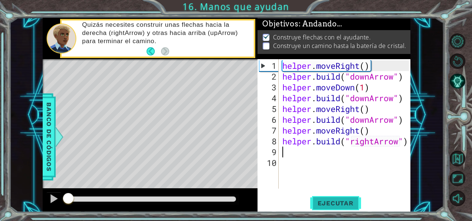
scroll to position [0, 0]
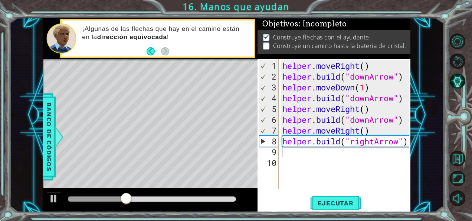
drag, startPoint x: 331, startPoint y: 198, endPoint x: 371, endPoint y: 122, distance: 85.8
click at [371, 122] on div "1 2 3 4 5 6 7 8 9 10 helper . moveRight ( ) helper . build ( "downArrow" ) help…" at bounding box center [334, 135] width 153 height 153
click at [371, 122] on div "helper . moveRight ( ) helper . build ( "downArrow" ) helper . moveDown ( 1 ) h…" at bounding box center [347, 135] width 132 height 151
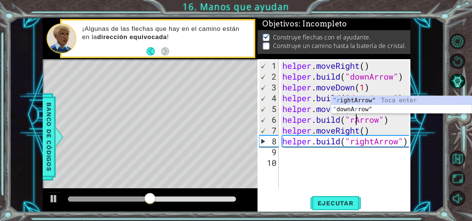
scroll to position [0, 3]
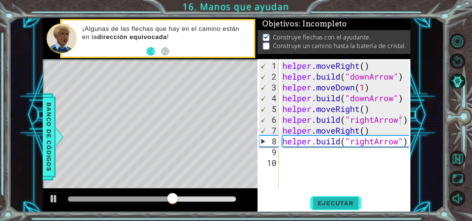
click at [353, 197] on button "Ejecutar" at bounding box center [335, 202] width 51 height 15
click at [371, 99] on div "helper . moveRight ( ) helper . build ( "downArrow" ) helper . moveDown ( 1 ) h…" at bounding box center [347, 135] width 132 height 151
click at [341, 203] on span "Ejecutar" at bounding box center [335, 202] width 51 height 7
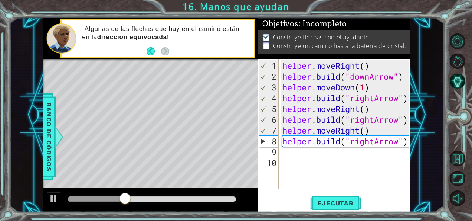
click at [376, 142] on div "helper . moveRight ( ) helper . build ( "downArrow" ) helper . moveDown ( 1 ) h…" at bounding box center [347, 135] width 132 height 151
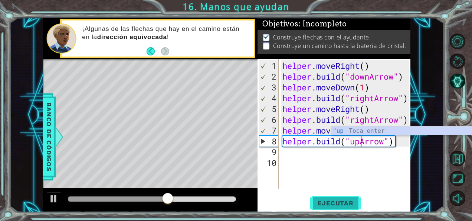
type textarea "[DOMAIN_NAME]("upArrow")"
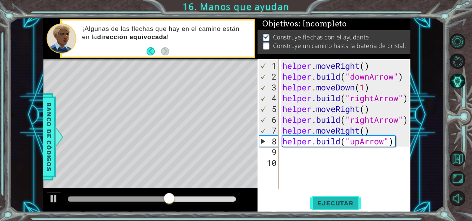
click at [344, 201] on span "Ejecutar" at bounding box center [335, 202] width 51 height 7
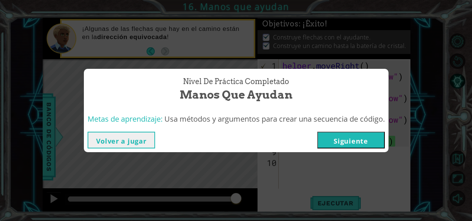
click at [353, 134] on button "Siguiente" at bounding box center [351, 139] width 68 height 17
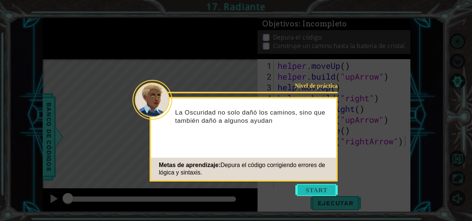
click at [319, 186] on button "Start" at bounding box center [317, 190] width 42 height 12
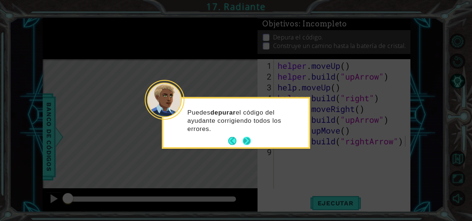
click at [249, 141] on button "Next" at bounding box center [247, 141] width 8 height 8
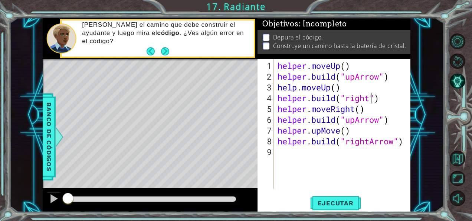
click at [370, 97] on div "helper . moveUp ( ) helper . build ( "upArrow" ) help . moveUp ( ) helper . bui…" at bounding box center [344, 135] width 137 height 151
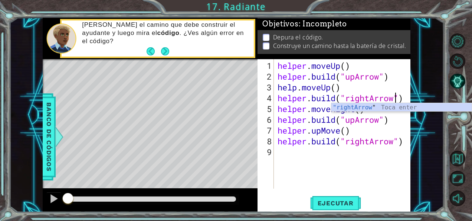
scroll to position [0, 5]
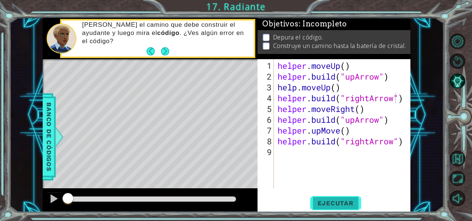
click at [350, 207] on button "Ejecutar" at bounding box center [335, 202] width 51 height 15
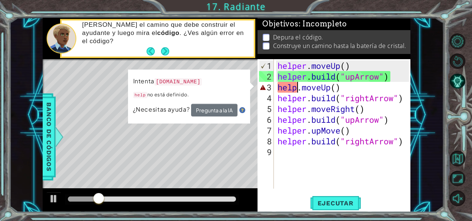
click at [296, 89] on div "helper . moveUp ( ) helper . build ( "upArrow" ) help . moveUp ( ) helper . bui…" at bounding box center [344, 135] width 137 height 151
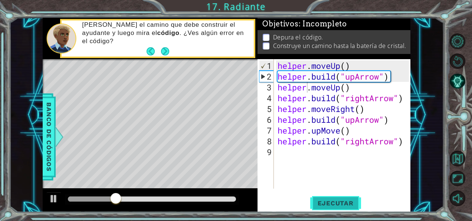
click at [350, 198] on button "Ejecutar" at bounding box center [335, 202] width 51 height 15
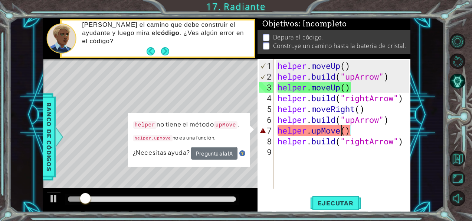
click at [341, 130] on div "helper . moveUp ( ) helper . build ( "upArrow" ) helper . moveUp ( ) helper . b…" at bounding box center [344, 135] width 137 height 151
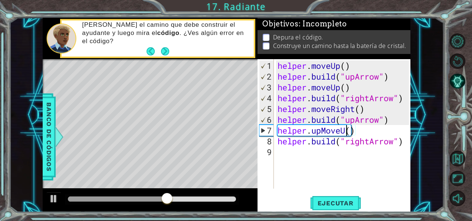
scroll to position [0, 3]
click at [346, 205] on span "Ejecutar" at bounding box center [335, 202] width 51 height 7
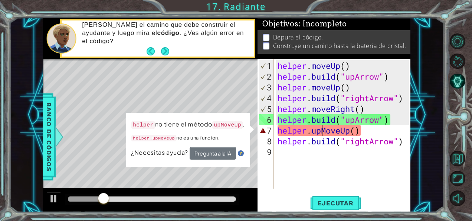
click at [323, 131] on div "helper . moveUp ( ) helper . build ( "upArrow" ) helper . moveUp ( ) helper . b…" at bounding box center [344, 135] width 137 height 151
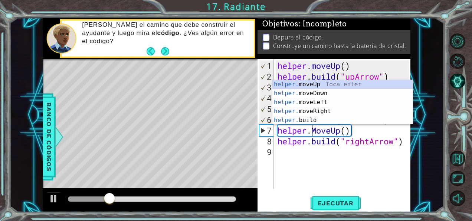
scroll to position [0, 3]
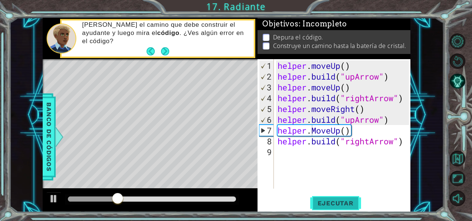
click at [338, 201] on span "Ejecutar" at bounding box center [335, 202] width 51 height 7
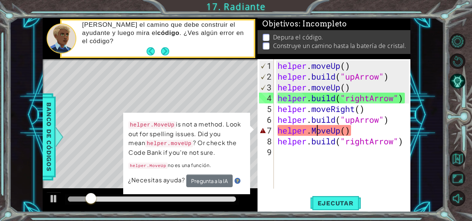
click at [316, 129] on div "helper . moveUp ( ) helper . build ( "upArrow" ) helper . moveUp ( ) helper . b…" at bounding box center [344, 135] width 137 height 151
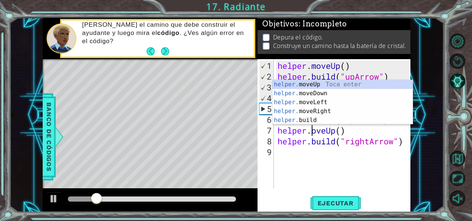
scroll to position [0, 1]
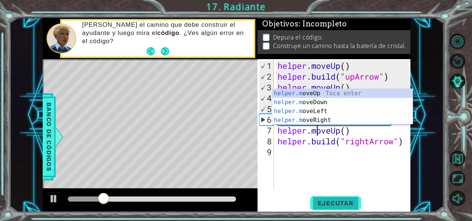
type textarea "helper.moveUp()"
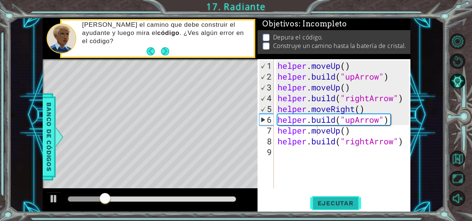
click at [336, 195] on button "Ejecutar" at bounding box center [335, 202] width 51 height 15
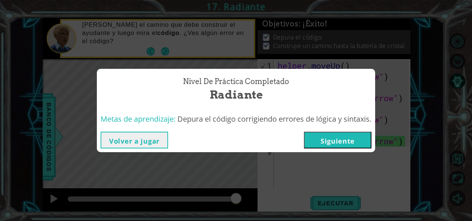
click at [337, 135] on button "Siguiente" at bounding box center [338, 139] width 68 height 17
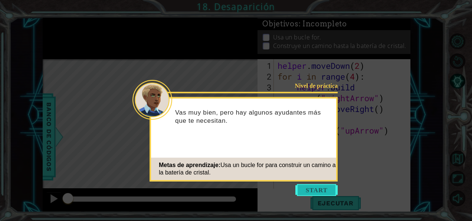
click at [321, 189] on button "Start" at bounding box center [317, 190] width 42 height 12
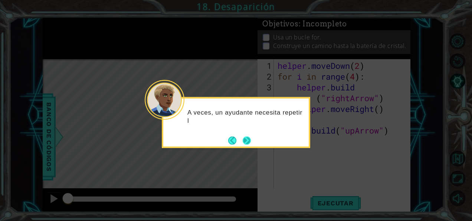
click at [249, 142] on button "Next" at bounding box center [247, 140] width 8 height 8
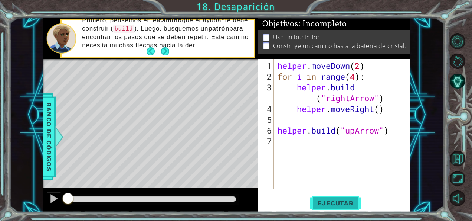
click at [330, 207] on button "Ejecutar" at bounding box center [335, 202] width 51 height 15
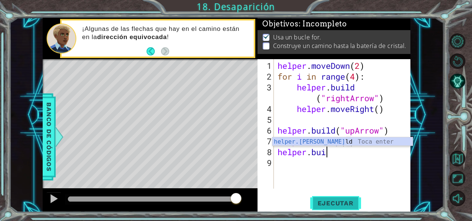
scroll to position [0, 5]
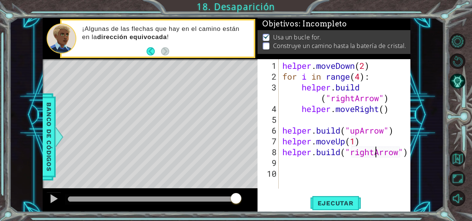
click at [373, 151] on div "helper . moveDown ( 2 ) for i in range ( 4 ) : helper . build ( "rightArrow" ) …" at bounding box center [347, 135] width 132 height 151
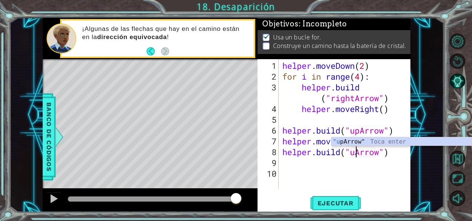
scroll to position [0, 3]
type textarea "[DOMAIN_NAME]("upArrow")"
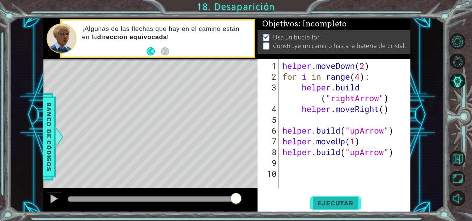
click at [349, 201] on span "Ejecutar" at bounding box center [335, 202] width 51 height 7
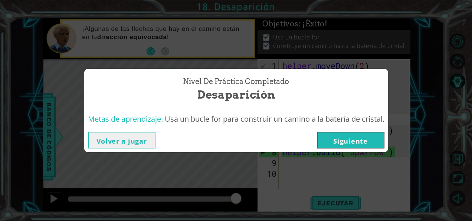
click at [364, 139] on button "Siguiente" at bounding box center [351, 139] width 68 height 17
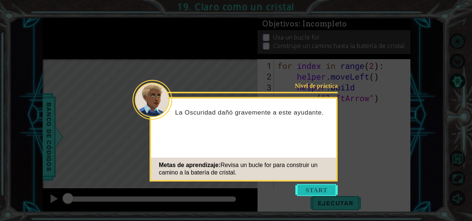
click at [307, 189] on button "Start" at bounding box center [317, 190] width 42 height 12
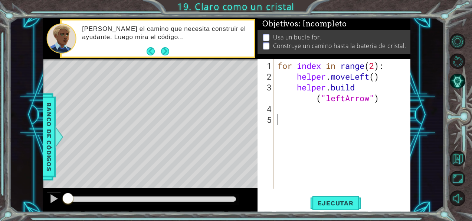
click at [356, 143] on div "for index in range ( 2 ) : helper . moveLeft ( ) helper . build ( "leftArrow" )" at bounding box center [344, 135] width 137 height 151
click at [340, 197] on button "Ejecutar" at bounding box center [335, 202] width 51 height 15
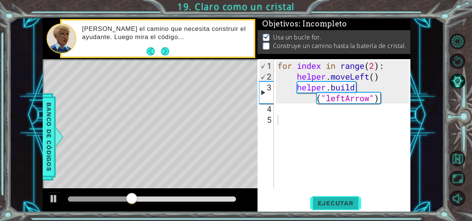
click at [346, 196] on button "Ejecutar" at bounding box center [335, 202] width 51 height 15
click at [376, 64] on div "for index in range ( 2 ) : helper . moveLeft ( ) helper . build ( "leftArrow" )" at bounding box center [344, 135] width 137 height 151
type textarea "for index in range(4):"
click at [346, 195] on button "Ejecutar" at bounding box center [335, 202] width 51 height 15
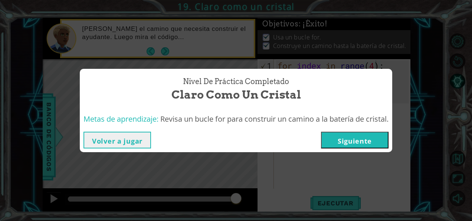
click at [354, 142] on button "Siguiente" at bounding box center [355, 139] width 68 height 17
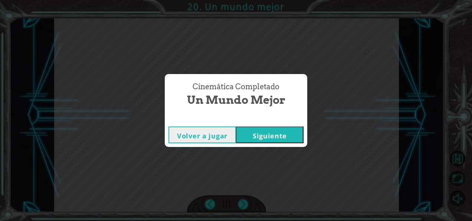
click at [288, 131] on button "Siguiente" at bounding box center [270, 134] width 68 height 17
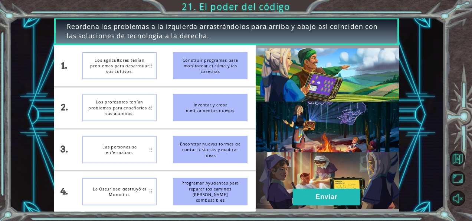
drag, startPoint x: 205, startPoint y: 111, endPoint x: 188, endPoint y: 117, distance: 18.6
click at [188, 117] on div "Inventar y crear medicamentos nuevos" at bounding box center [210, 107] width 74 height 27
click at [150, 191] on div "La Oscuridad destruyó el Monolito." at bounding box center [119, 190] width 74 height 27
click at [108, 197] on div "Los profesores tenían problemas para enseñarles a sus alumnos." at bounding box center [119, 190] width 74 height 27
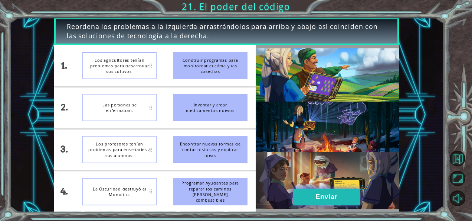
click at [333, 193] on button "Enviar" at bounding box center [327, 196] width 68 height 17
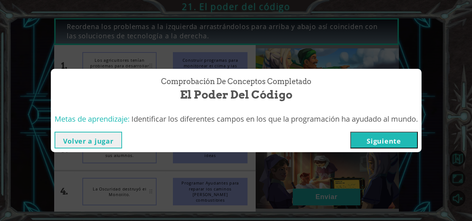
click at [392, 147] on button "Siguiente" at bounding box center [384, 139] width 68 height 17
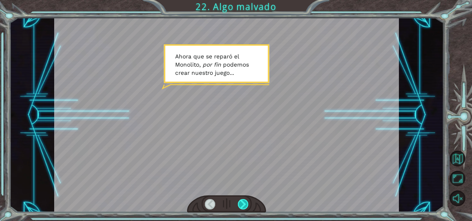
click at [244, 203] on div at bounding box center [243, 204] width 10 height 10
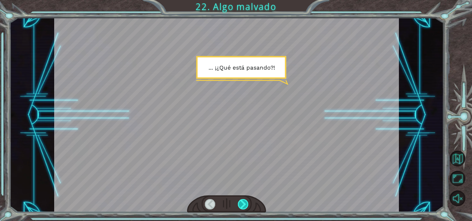
click at [244, 203] on div at bounding box center [243, 204] width 10 height 10
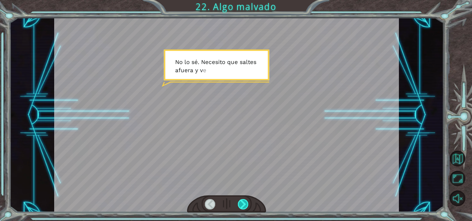
click at [244, 203] on div at bounding box center [243, 204] width 10 height 10
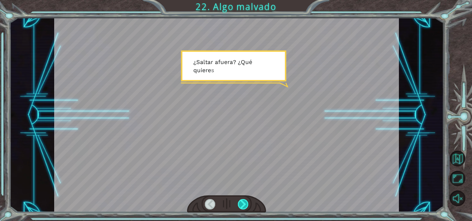
click at [244, 203] on div at bounding box center [243, 204] width 10 height 10
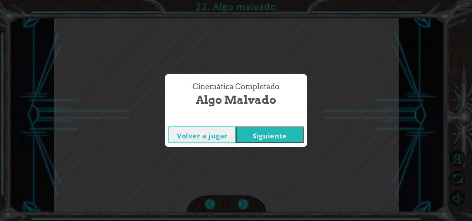
click at [263, 133] on button "Siguiente" at bounding box center [270, 134] width 68 height 17
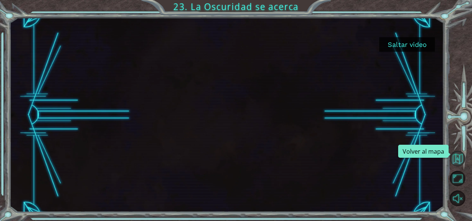
click at [457, 164] on button "Volver al mapa" at bounding box center [458, 158] width 16 height 16
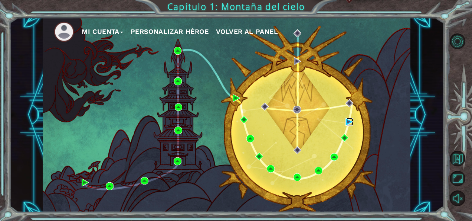
click at [349, 123] on img at bounding box center [350, 122] width 8 height 8
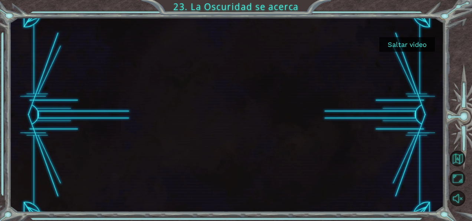
click at [404, 42] on button "Saltar video" at bounding box center [407, 44] width 56 height 14
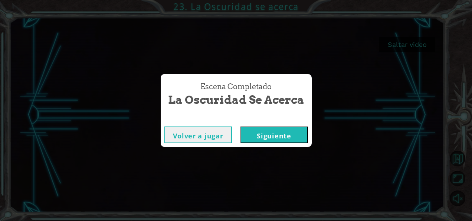
click at [280, 132] on button "Siguiente" at bounding box center [275, 134] width 68 height 17
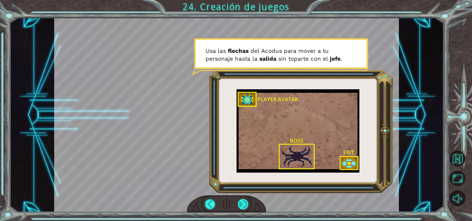
click at [244, 202] on div at bounding box center [243, 204] width 10 height 10
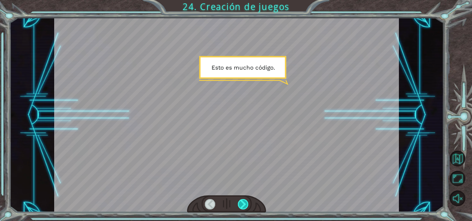
click at [244, 202] on div at bounding box center [243, 204] width 10 height 10
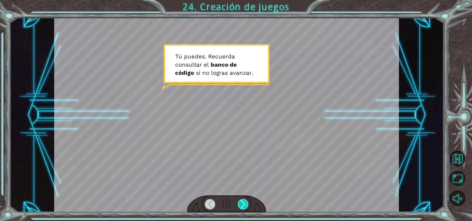
click at [244, 202] on div at bounding box center [243, 204] width 10 height 10
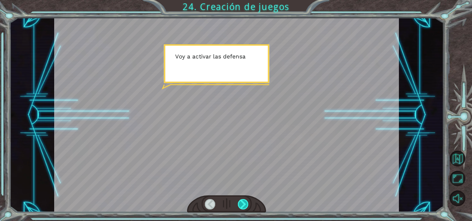
click at [244, 202] on div at bounding box center [243, 204] width 10 height 10
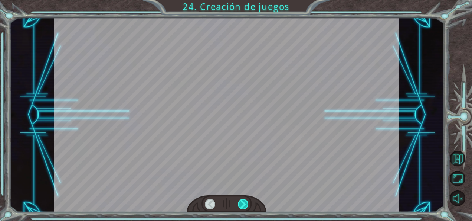
click at [244, 202] on div at bounding box center [243, 204] width 10 height 10
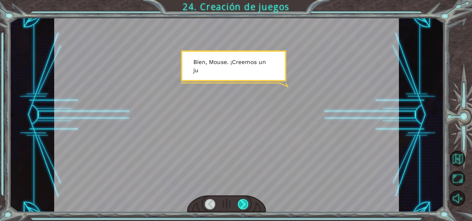
click at [244, 202] on div at bounding box center [243, 204] width 10 height 10
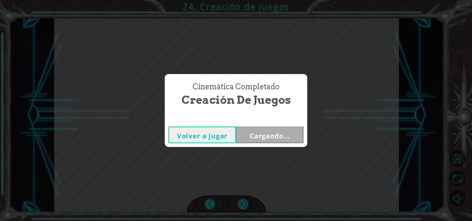
click at [244, 202] on div "Cinemática Completado Creación de juegos Volver a jugar Cargando..." at bounding box center [236, 110] width 472 height 221
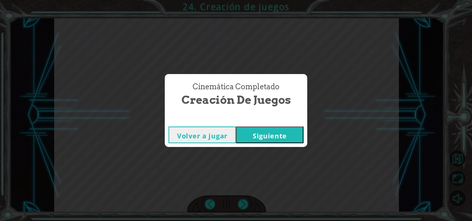
click at [267, 137] on button "Siguiente" at bounding box center [270, 134] width 68 height 17
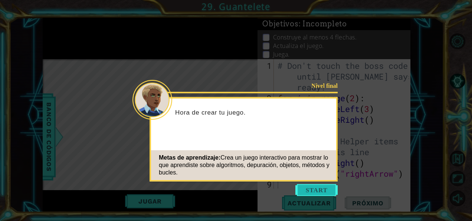
click at [323, 191] on button "Start" at bounding box center [317, 190] width 42 height 12
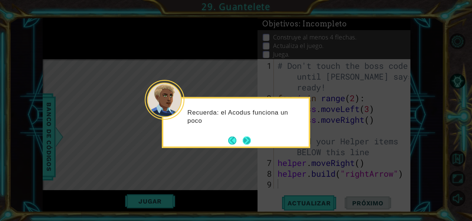
click at [249, 138] on button "Next" at bounding box center [247, 140] width 8 height 8
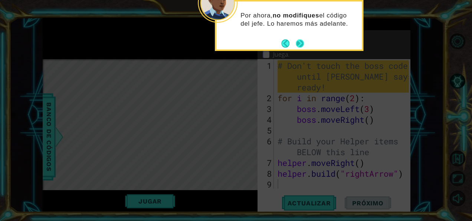
click at [301, 43] on button "Next" at bounding box center [300, 43] width 8 height 8
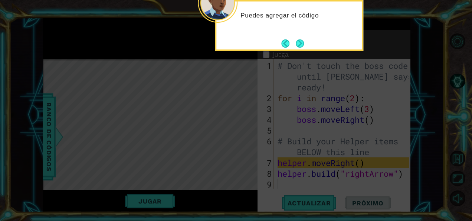
click at [301, 43] on button "Next" at bounding box center [300, 43] width 8 height 8
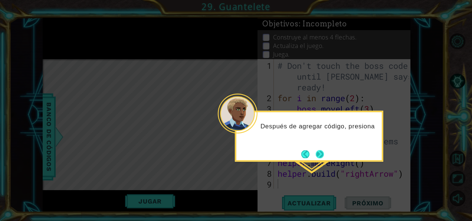
click at [321, 152] on button "Next" at bounding box center [320, 154] width 8 height 8
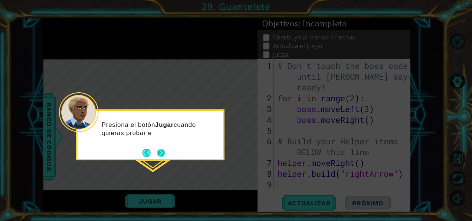
click at [161, 150] on button "Next" at bounding box center [161, 152] width 8 height 8
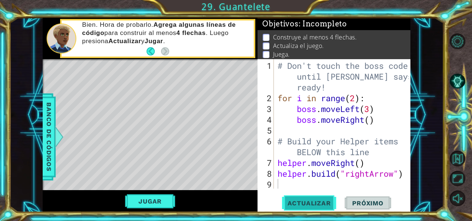
click at [303, 197] on button "Actualizar" at bounding box center [309, 202] width 58 height 15
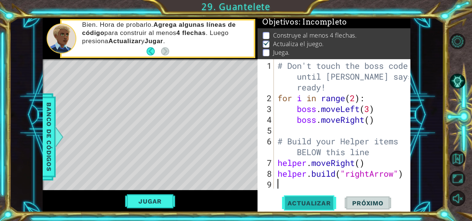
scroll to position [6, 0]
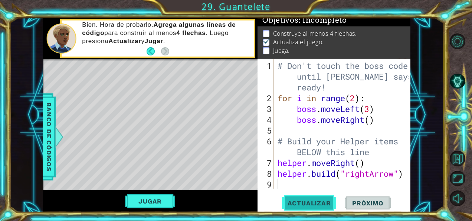
click at [303, 197] on button "Actualizar" at bounding box center [309, 202] width 58 height 15
click at [139, 200] on button "Jugar" at bounding box center [150, 201] width 50 height 14
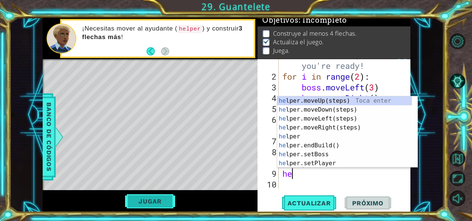
scroll to position [0, 0]
type textarea "h"
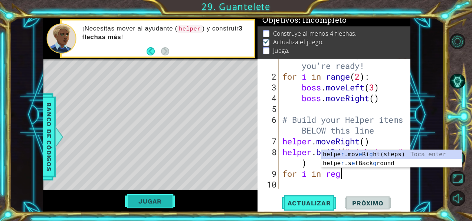
scroll to position [0, 2]
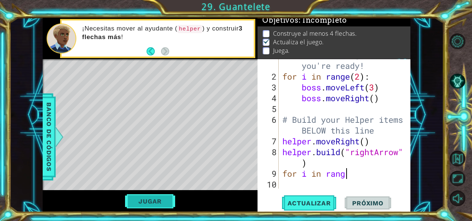
type textarea "for i in range"
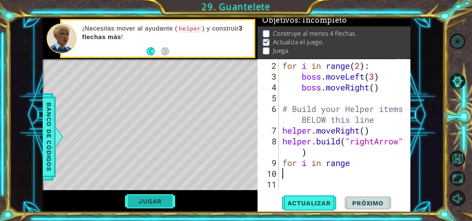
scroll to position [22, 0]
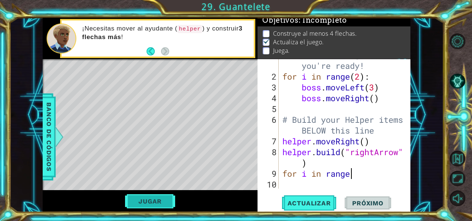
type textarea "for i in range"
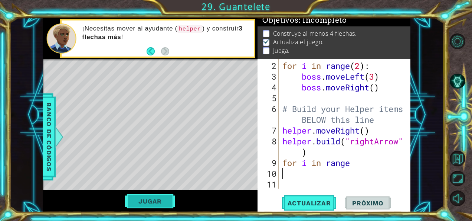
scroll to position [32, 0]
type textarea "h"
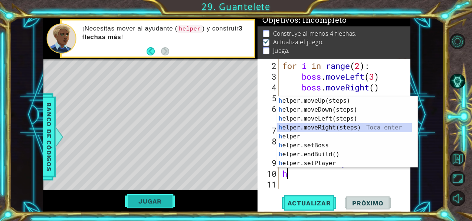
scroll to position [43, 0]
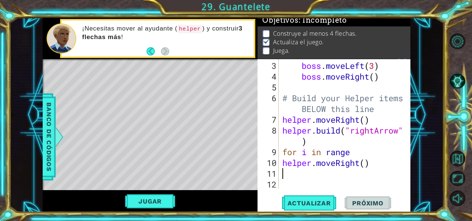
click at [366, 163] on div "boss . moveLeft ( 3 ) boss . moveRight ( ) # Build your Helper items BELOW this…" at bounding box center [344, 135] width 127 height 151
type textarea "helper.moveRight(5)"
click at [321, 169] on div "boss . moveLeft ( 3 ) boss . moveRight ( ) # Build your Helper items BELOW this…" at bounding box center [344, 135] width 127 height 151
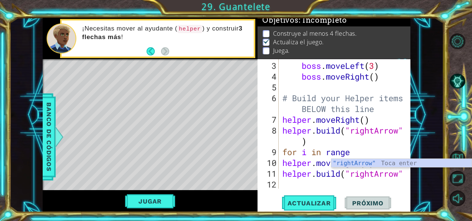
scroll to position [54, 0]
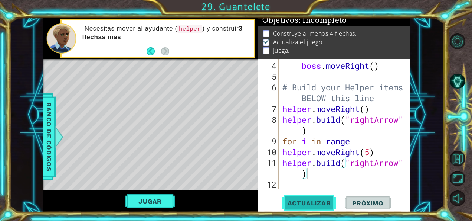
click at [316, 206] on span "Actualizar" at bounding box center [309, 202] width 58 height 7
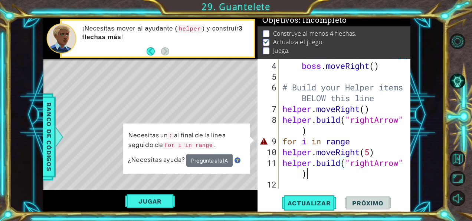
click at [360, 141] on div "boss . moveRight ( ) # Build your Helper items BELOW this line helper . moveRig…" at bounding box center [344, 135] width 127 height 151
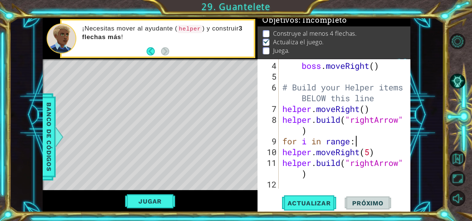
scroll to position [0, 3]
click at [301, 206] on span "Actualizar" at bounding box center [309, 202] width 58 height 7
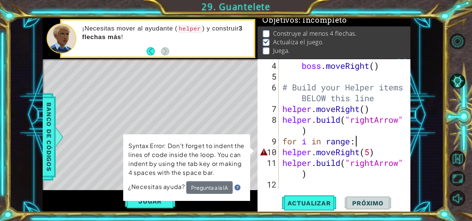
click at [371, 150] on div "boss . moveRight ( ) # Build your Helper items BELOW this line helper . moveRig…" at bounding box center [344, 135] width 127 height 151
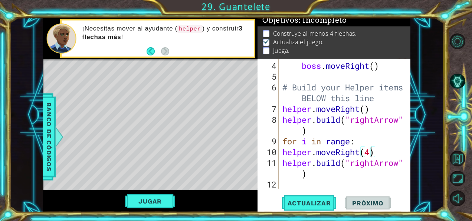
scroll to position [0, 4]
click at [313, 194] on div "helper.moveRight(4) 4 5 6 7 8 9 10 11 12 boss . moveRight ( ) # Build your Help…" at bounding box center [334, 135] width 153 height 153
click at [313, 203] on span "Actualizar" at bounding box center [309, 202] width 58 height 7
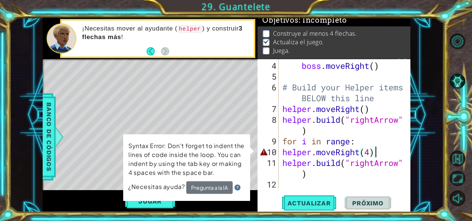
click at [377, 149] on div "boss . moveRight ( ) # Build your Helper items BELOW this line helper . moveRig…" at bounding box center [344, 135] width 127 height 151
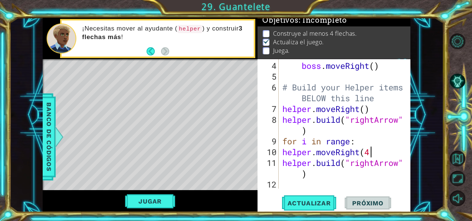
type textarea "helper.moveRight(4)"
click at [328, 200] on span "Actualizar" at bounding box center [309, 202] width 58 height 7
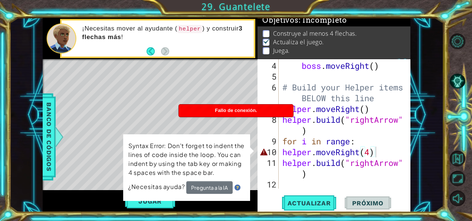
click at [151, 200] on div "Syntax Error: Don't forget to indent the lines of code inside the loop. You can…" at bounding box center [186, 167] width 127 height 66
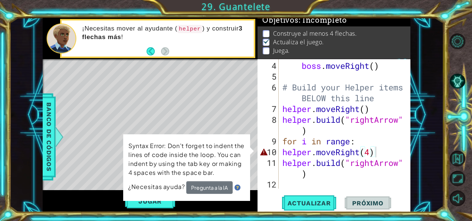
click at [195, 117] on div "Level Map" at bounding box center [214, 168] width 343 height 219
click at [212, 183] on button "Pregunta a la IA" at bounding box center [209, 187] width 46 height 13
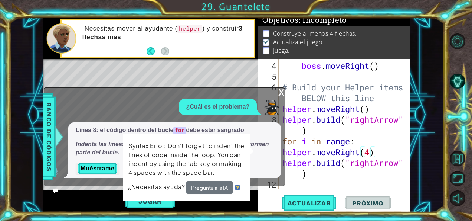
click at [258, 133] on p "Línea 8: el código dentro del bucle for debe estar sangrado" at bounding box center [175, 130] width 198 height 9
click at [95, 203] on div "Jugar" at bounding box center [150, 201] width 215 height 22
click at [104, 172] on button "Muéstrame" at bounding box center [97, 168] width 43 height 12
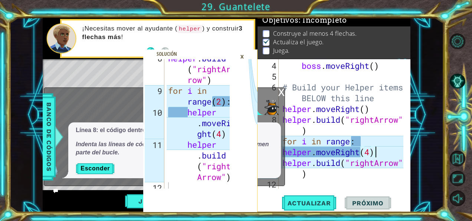
scroll to position [269, 0]
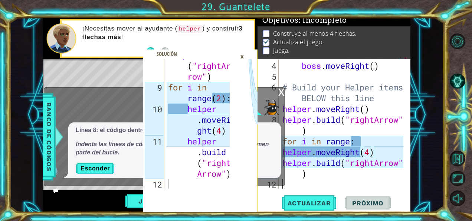
click at [343, 183] on div "boss . moveRight ( ) # Build your Helper items BELOW this line helper . moveRig…" at bounding box center [344, 135] width 127 height 151
click at [316, 202] on span "Actualizar" at bounding box center [309, 202] width 58 height 7
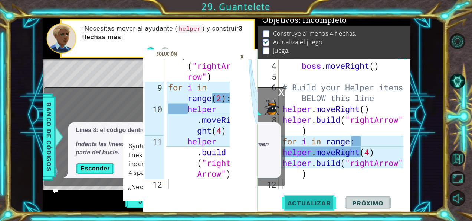
click at [316, 202] on span "Actualizar" at bounding box center [309, 202] width 58 height 7
click at [281, 94] on div "x" at bounding box center [281, 91] width 7 height 7
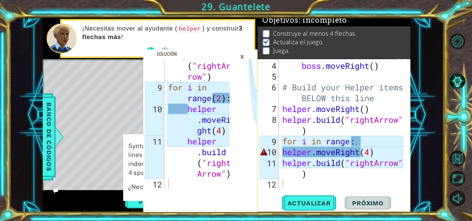
click at [242, 56] on div "×" at bounding box center [242, 56] width 12 height 13
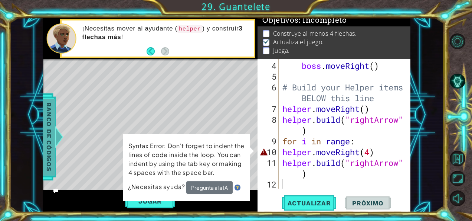
click at [49, 151] on span "Banco de códigos" at bounding box center [49, 136] width 12 height 77
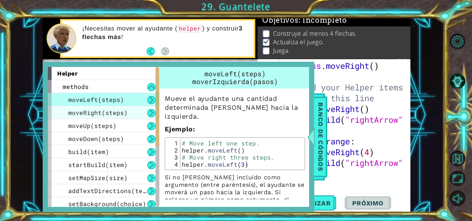
click at [100, 109] on span "moveRight(steps)" at bounding box center [97, 112] width 59 height 8
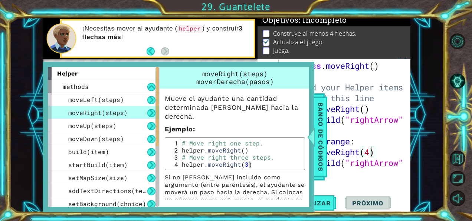
click at [371, 154] on div "boss . moveRight ( ) # Build your Helper items BELOW this line helper . moveRig…" at bounding box center [344, 135] width 127 height 151
click at [326, 204] on span "Actualizar" at bounding box center [309, 202] width 58 height 7
click at [380, 151] on div "boss . moveRight ( ) # Build your Helper items BELOW this line helper . moveRig…" at bounding box center [344, 135] width 127 height 151
click at [333, 202] on span "Actualizar" at bounding box center [309, 202] width 58 height 7
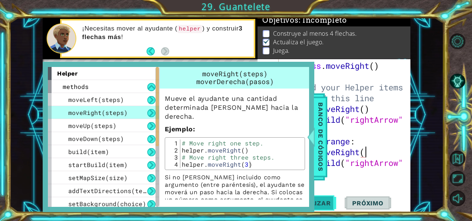
type textarea "helper.moveRight"
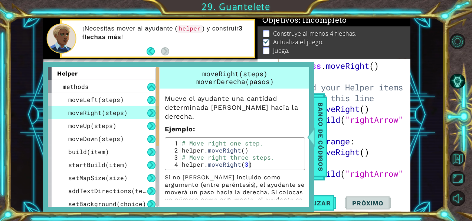
scroll to position [0, 0]
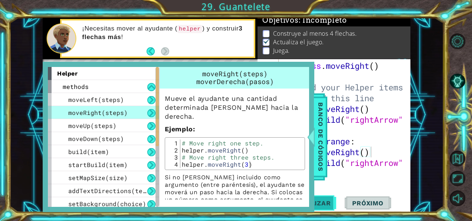
click at [333, 202] on span "Actualizar" at bounding box center [309, 202] width 58 height 7
click at [316, 114] on span "Banco de códigos" at bounding box center [321, 136] width 12 height 77
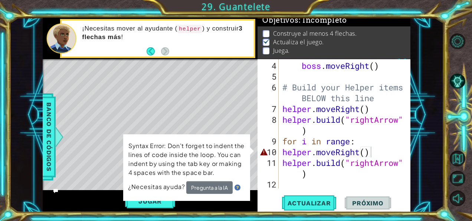
click at [153, 200] on div "Syntax Error: Don't forget to indent the lines of code inside the loop. You can…" at bounding box center [187, 167] width 128 height 68
click at [151, 201] on button "Jugar" at bounding box center [150, 201] width 50 height 14
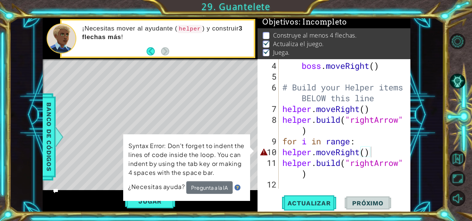
scroll to position [6, 0]
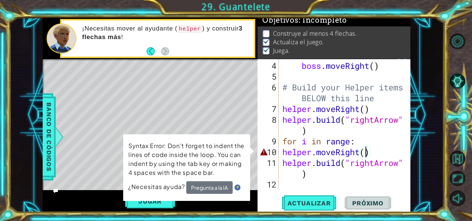
click at [366, 152] on div "boss . moveRight ( ) # Build your Helper items BELOW this line helper . moveRig…" at bounding box center [344, 135] width 127 height 151
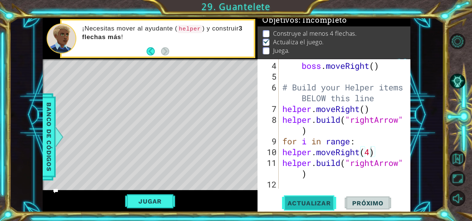
click at [309, 200] on span "Actualizar" at bounding box center [309, 202] width 58 height 7
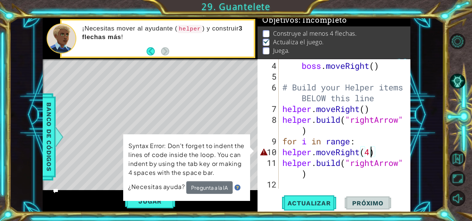
click at [377, 151] on div "boss . moveRight ( ) # Build your Helper items BELOW this line helper . moveRig…" at bounding box center [344, 135] width 127 height 151
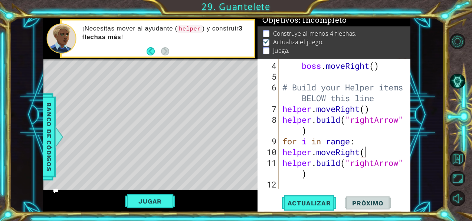
scroll to position [0, 3]
click at [382, 152] on div "boss . moveRight ( ) # Build your Helper items BELOW this line helper . moveRig…" at bounding box center [344, 135] width 127 height 151
click at [283, 166] on div "boss . moveRight ( ) # Build your Helper items BELOW this line helper . moveRig…" at bounding box center [344, 135] width 127 height 151
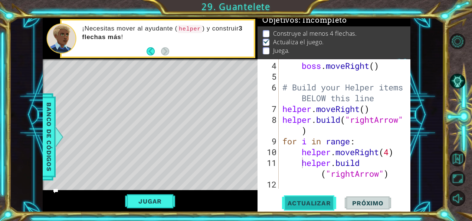
click at [290, 202] on span "Actualizar" at bounding box center [309, 202] width 58 height 7
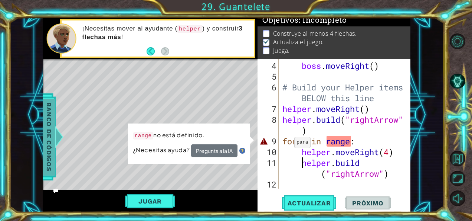
click at [46, 146] on span "Banco de códigos" at bounding box center [49, 136] width 12 height 77
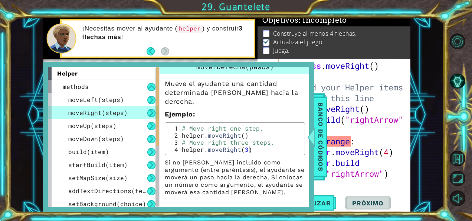
scroll to position [0, 3]
click at [362, 141] on div "boss . moveRight ( ) # Build your Helper items BELOW this line helper . moveRig…" at bounding box center [344, 135] width 127 height 151
click at [321, 125] on span "Banco de códigos" at bounding box center [321, 136] width 12 height 77
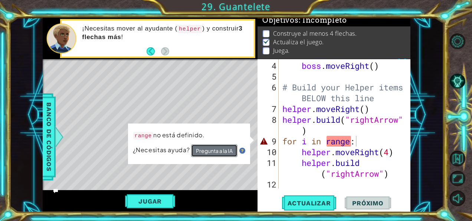
click at [206, 149] on button "Pregunta a la IA" at bounding box center [214, 150] width 47 height 13
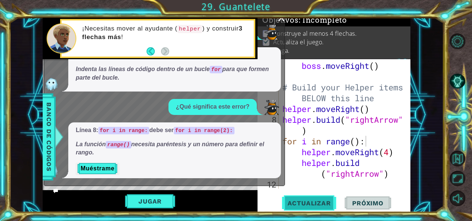
click at [325, 203] on span "Actualizar" at bounding box center [309, 202] width 58 height 7
click at [147, 203] on button "Jugar" at bounding box center [150, 201] width 50 height 14
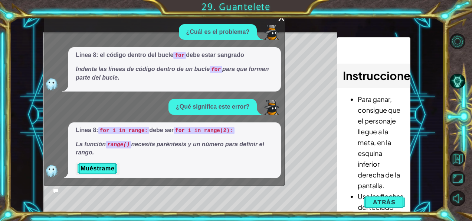
click at [282, 19] on div "x" at bounding box center [281, 16] width 7 height 7
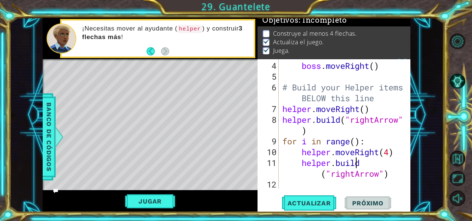
click at [366, 164] on div "boss . moveRight ( ) # Build your Helper items BELOW this line helper . moveRig…" at bounding box center [344, 135] width 127 height 151
click at [370, 164] on div "boss . moveRight ( ) # Build your Helper items BELOW this line helper . moveRig…" at bounding box center [344, 135] width 127 height 151
click at [386, 174] on div "boss . moveRight ( ) # Build your Helper items BELOW this line helper . moveRig…" at bounding box center [344, 135] width 127 height 151
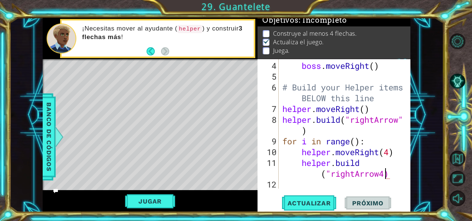
scroll to position [0, 6]
click at [329, 197] on button "Actualizar" at bounding box center [309, 202] width 58 height 15
click at [163, 199] on button "Jugar" at bounding box center [150, 201] width 50 height 14
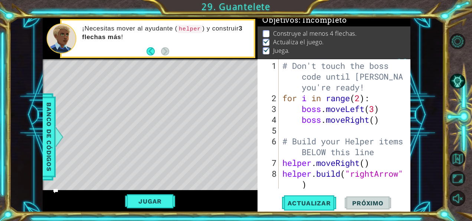
scroll to position [54, 0]
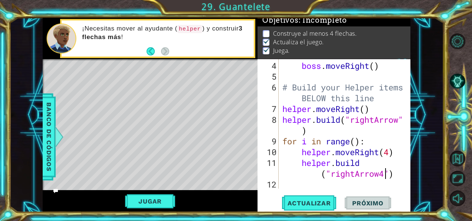
click at [385, 171] on div "boss . moveRight ( ) # Build your Helper items BELOW this line helper . moveRig…" at bounding box center [344, 135] width 127 height 151
click at [355, 174] on div "boss . moveRight ( ) # Build your Helper items BELOW this line helper . moveRig…" at bounding box center [344, 135] width 127 height 151
click at [320, 202] on span "Actualizar" at bounding box center [309, 202] width 58 height 7
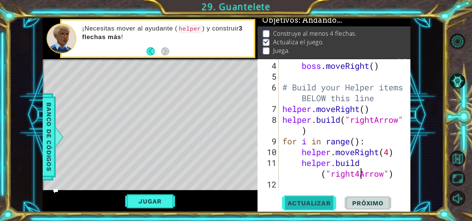
click at [320, 202] on span "Actualizar" at bounding box center [309, 202] width 58 height 7
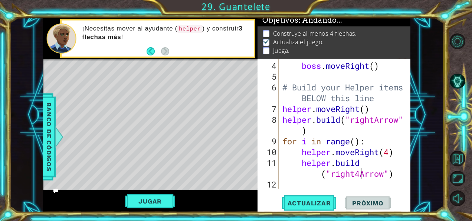
drag, startPoint x: 320, startPoint y: 202, endPoint x: 349, endPoint y: 187, distance: 32.2
click at [349, 187] on div "[DOMAIN_NAME]("right4Arrow") 4 5 6 7 8 9 10 11 12 boss . moveRight ( ) # Build …" at bounding box center [334, 135] width 153 height 153
type textarea "[DOMAIN_NAME]("rightArrow")"
click at [385, 180] on div "boss . moveRight ( ) # Build your Helper items BELOW this line helper . moveRig…" at bounding box center [344, 135] width 127 height 151
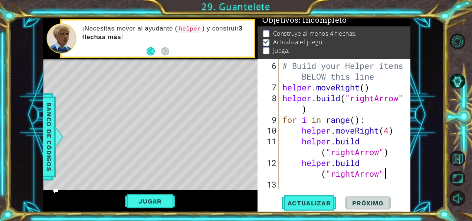
scroll to position [0, 6]
click at [320, 203] on span "Actualizar" at bounding box center [309, 202] width 58 height 7
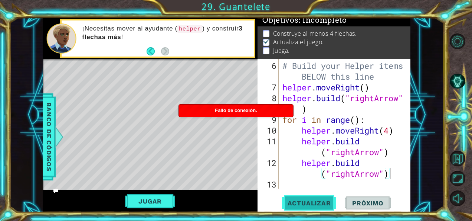
click at [320, 203] on span "Actualizar" at bounding box center [309, 202] width 58 height 7
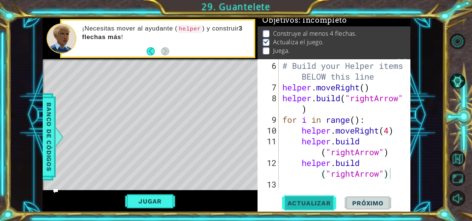
click at [290, 199] on span "Actualizar" at bounding box center [309, 202] width 58 height 7
click at [309, 199] on span "Actualizar" at bounding box center [309, 202] width 58 height 7
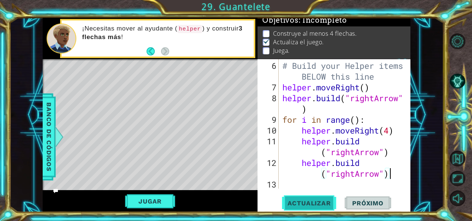
click at [309, 199] on span "Actualizar" at bounding box center [309, 202] width 58 height 7
click at [356, 117] on div "# Build your Helper items BELOW this line helper . moveRight ( ) helper . build…" at bounding box center [344, 140] width 127 height 161
type textarea "for i in range(4):"
click at [321, 195] on button "Actualizar" at bounding box center [309, 202] width 58 height 15
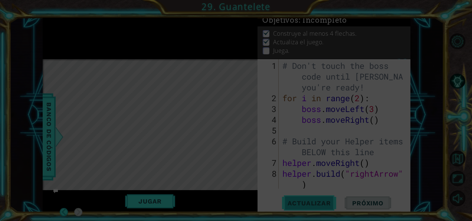
scroll to position [0, 0]
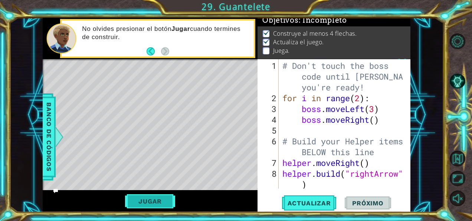
click at [169, 196] on button "Jugar" at bounding box center [150, 201] width 50 height 14
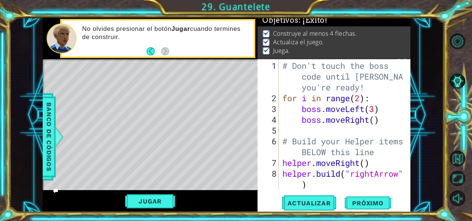
click at [362, 195] on div "Actualizar Próximo" at bounding box center [335, 202] width 153 height 15
click at [364, 203] on span "Próximo" at bounding box center [368, 203] width 46 height 7
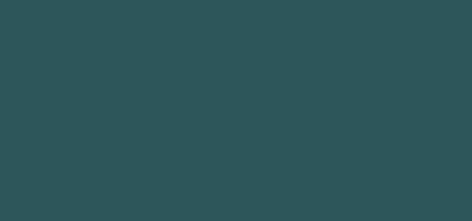
click at [364, 203] on body "hero .moveUp Toca enter ההההההההההההההההההההההההההההההההההההההההההההההההההההההה…" at bounding box center [236, 110] width 472 height 221
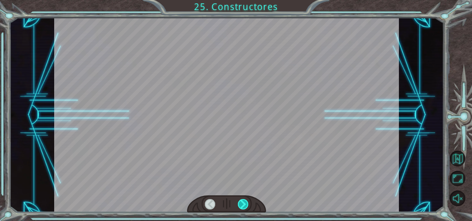
click at [237, 203] on div at bounding box center [226, 203] width 79 height 17
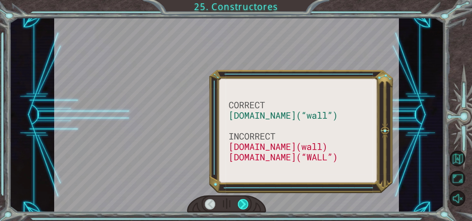
click at [242, 201] on div at bounding box center [243, 204] width 10 height 10
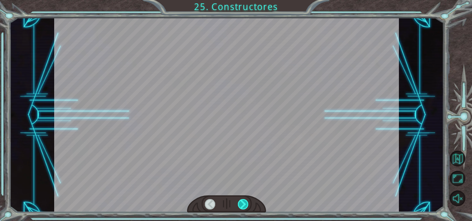
click at [242, 203] on div at bounding box center [243, 204] width 10 height 10
click at [457, 156] on button "Volver al mapa" at bounding box center [458, 158] width 16 height 16
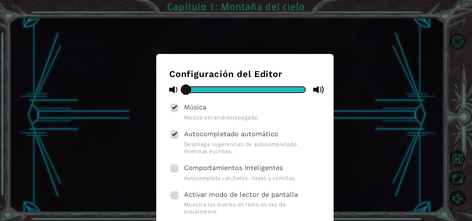
click at [407, 81] on div "Configuración del Editor Música Música encendida/apagada. Autocompletado automá…" at bounding box center [236, 110] width 472 height 221
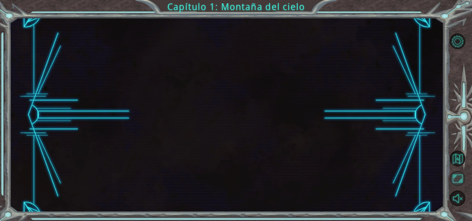
click at [458, 172] on button "Maximizar navegador" at bounding box center [458, 178] width 16 height 16
click at [455, 157] on button "Volver al mapa" at bounding box center [458, 158] width 16 height 16
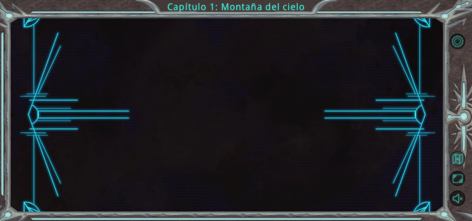
click at [455, 157] on button "Volver al mapa" at bounding box center [458, 158] width 16 height 16
drag, startPoint x: 455, startPoint y: 157, endPoint x: 383, endPoint y: 152, distance: 72.6
click at [383, 152] on div "Capítulo 1: Montaña del cielo" at bounding box center [236, 110] width 472 height 221
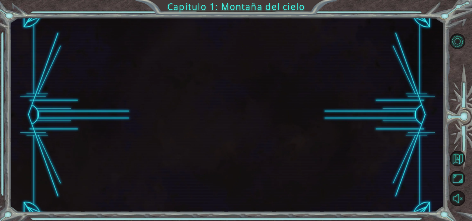
click at [263, 160] on div at bounding box center [226, 115] width 434 height 194
click at [350, 45] on div at bounding box center [226, 115] width 434 height 194
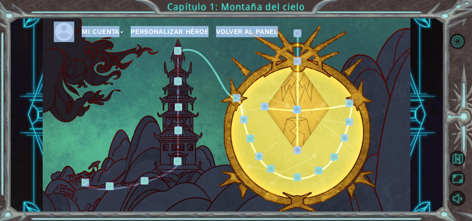
click at [379, 53] on div "Mi Cuenta Personalizar héroe Volver al panel" at bounding box center [227, 115] width 368 height 194
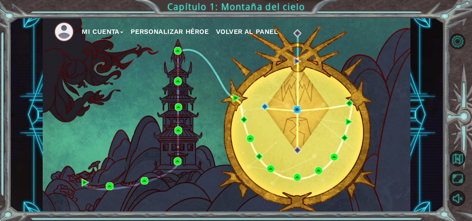
click at [298, 108] on img at bounding box center [297, 109] width 8 height 8
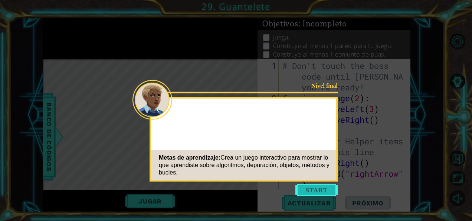
click at [317, 189] on button "Start" at bounding box center [317, 190] width 42 height 12
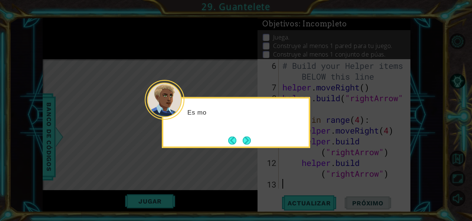
scroll to position [75, 0]
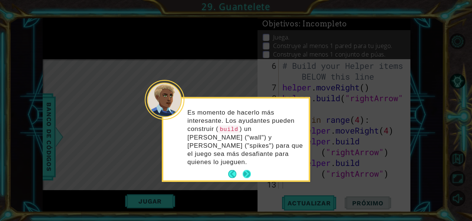
click at [244, 169] on button "Next" at bounding box center [247, 173] width 9 height 9
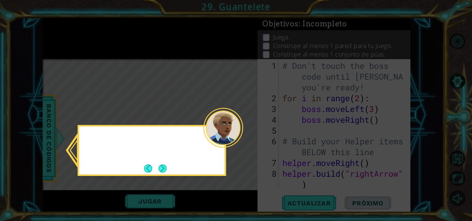
scroll to position [0, 0]
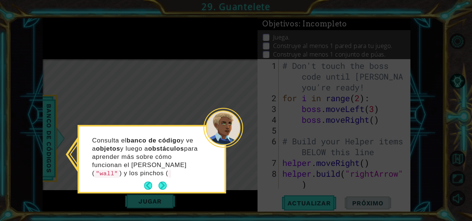
click at [164, 177] on p "Consulta el banco de código y ve a objetos y luego a obstáculos para aprender m…" at bounding box center [147, 156] width 111 height 41
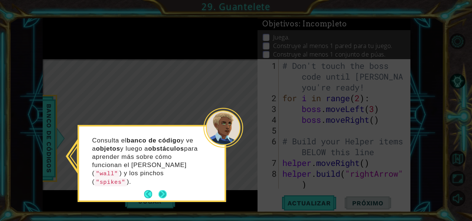
click at [163, 190] on button "Next" at bounding box center [163, 194] width 8 height 8
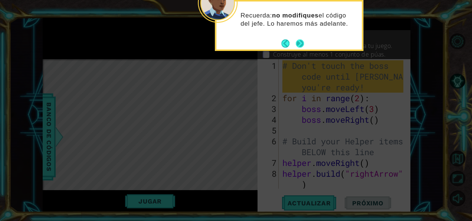
click at [302, 43] on button "Next" at bounding box center [300, 43] width 8 height 8
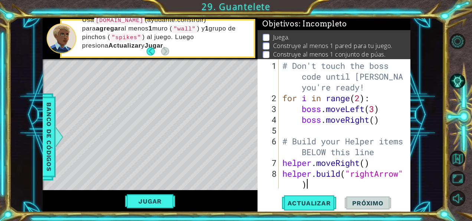
click at [329, 180] on div "# Don't touch the boss code until [PERSON_NAME] says you're ready! for i in ran…" at bounding box center [344, 146] width 126 height 172
type textarea "[DOMAIN_NAME]("rightArrow")"
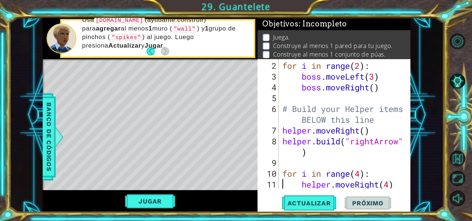
type textarea "[DOMAIN_NAME]("rightArrow")"
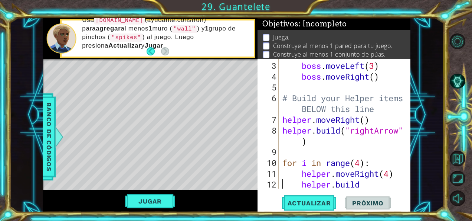
scroll to position [43, 0]
click at [304, 153] on div "boss . moveLeft ( 3 ) boss . moveRight ( ) # Build your Helper items BELOW this…" at bounding box center [344, 140] width 126 height 161
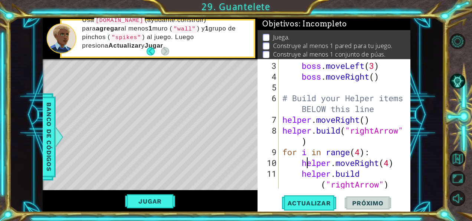
type textarea "[DOMAIN_NAME]("rightArrow")"
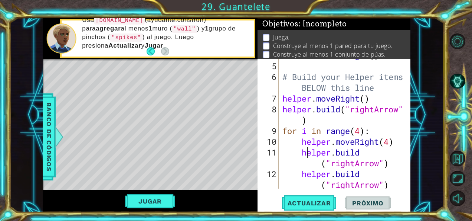
scroll to position [75, 0]
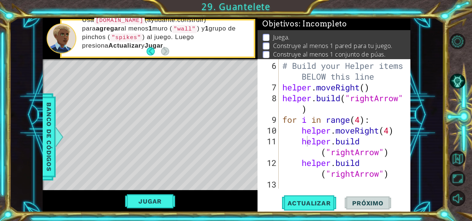
drag, startPoint x: 344, startPoint y: 190, endPoint x: 322, endPoint y: 184, distance: 22.6
click at [322, 184] on div "[DOMAIN_NAME]("rightArrow") 6 7 8 9 10 11 12 13 # Build your Helper items BELOW…" at bounding box center [334, 135] width 153 height 153
click at [322, 184] on div "# Build your Helper items BELOW this line helper . moveRight ( ) helper . build…" at bounding box center [344, 140] width 126 height 161
click at [303, 197] on button "Actualizar" at bounding box center [309, 202] width 58 height 15
click at [298, 198] on button "Actualizar" at bounding box center [309, 202] width 58 height 15
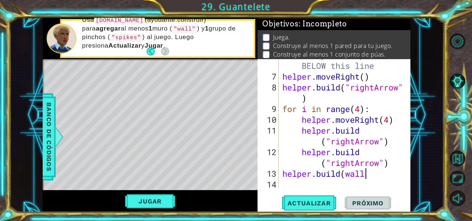
scroll to position [0, 4]
click at [306, 203] on span "Actualizar" at bounding box center [309, 202] width 58 height 7
type textarea "[DOMAIN_NAME]("wall")"
click at [308, 209] on button "Actualizar" at bounding box center [309, 202] width 58 height 15
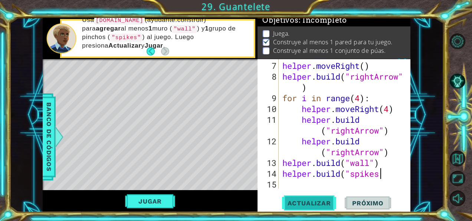
scroll to position [0, 4]
click at [309, 206] on span "Actualizar" at bounding box center [309, 202] width 58 height 7
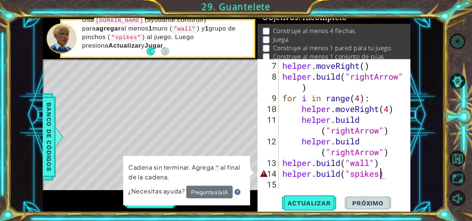
click at [382, 170] on div "helper . moveRight ( ) helper . build ( "rightArrow" ) for i in range ( 4 ) : h…" at bounding box center [344, 135] width 126 height 151
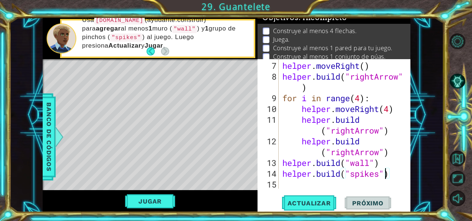
scroll to position [0, 4]
click at [329, 197] on button "Actualizar" at bounding box center [309, 202] width 58 height 15
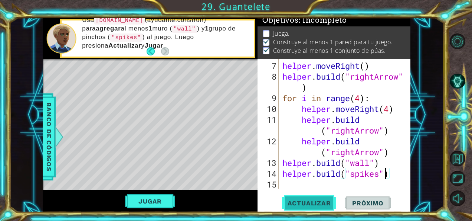
scroll to position [11, 0]
click at [131, 202] on button "Jugar" at bounding box center [150, 201] width 50 height 14
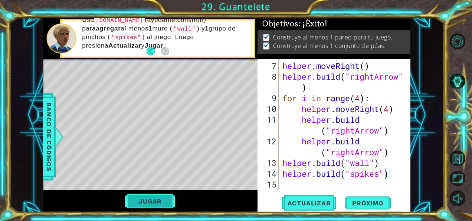
scroll to position [4, 0]
click at [378, 198] on button "Próximo" at bounding box center [368, 203] width 46 height 15
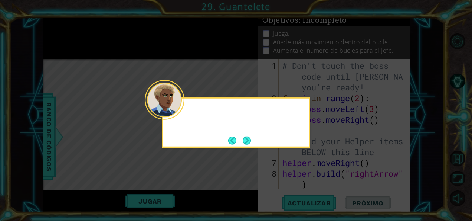
scroll to position [0, 0]
click at [246, 140] on button "Next" at bounding box center [247, 140] width 8 height 8
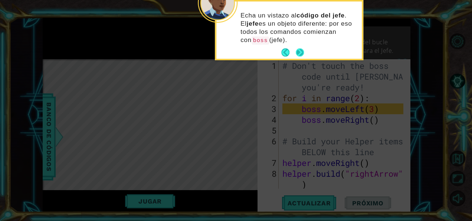
click at [303, 45] on div "Echa un vistazo al código del jefe . El jefe es un objeto diferente: por eso to…" at bounding box center [289, 31] width 146 height 54
click at [301, 52] on button "Next" at bounding box center [300, 52] width 8 height 8
click at [301, 52] on icon at bounding box center [236, 110] width 472 height 221
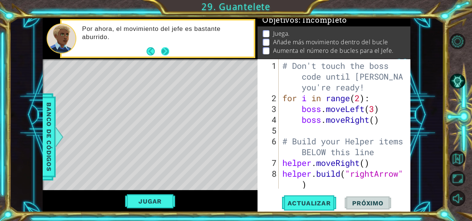
click at [164, 50] on button "Next" at bounding box center [165, 51] width 9 height 9
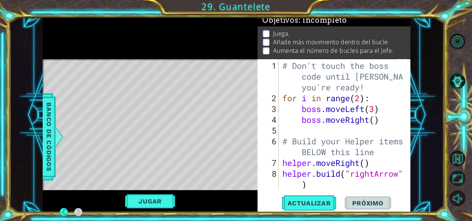
click at [164, 50] on div at bounding box center [150, 38] width 215 height 41
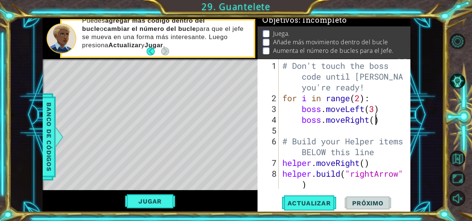
click at [375, 118] on div "# Don't touch the boss code until [PERSON_NAME] says you're ready! for i in ran…" at bounding box center [344, 146] width 126 height 172
type textarea "boss.moveRight(2)"
click at [303, 202] on span "Actualizar" at bounding box center [309, 202] width 58 height 7
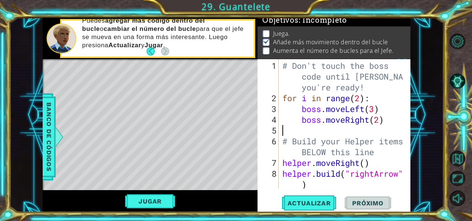
click at [383, 129] on div "# Don't touch the boss code until [PERSON_NAME] says you're ready! for i in ran…" at bounding box center [344, 146] width 126 height 172
type textarea "for i in range(2)"
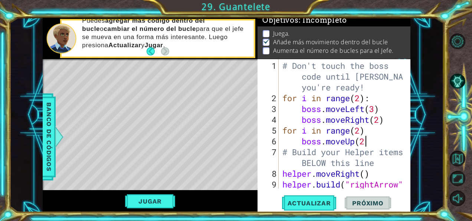
type textarea "boss.moveUp(2)"
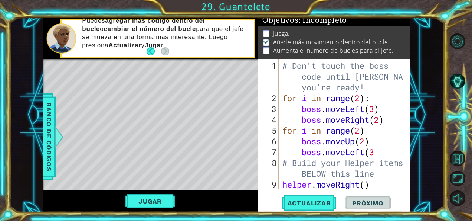
scroll to position [0, 4]
click at [304, 205] on span "Actualizar" at bounding box center [309, 202] width 58 height 7
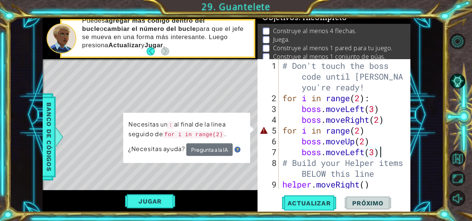
click at [370, 130] on div "# Don't touch the boss code until [PERSON_NAME] says you're ready! for i in ran…" at bounding box center [344, 151] width 126 height 183
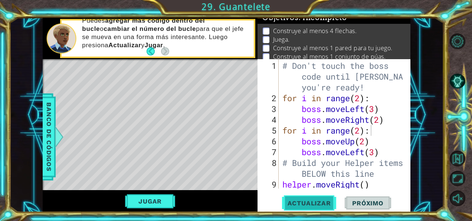
click at [308, 202] on span "Actualizar" at bounding box center [309, 202] width 58 height 7
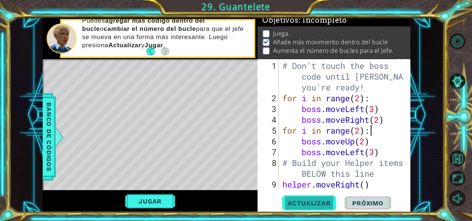
scroll to position [13, 0]
click at [168, 199] on button "Jugar" at bounding box center [150, 201] width 50 height 14
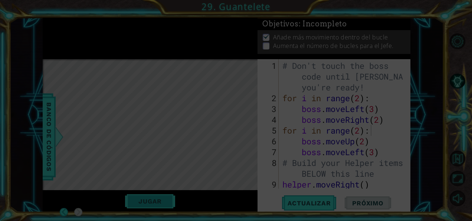
scroll to position [4, 0]
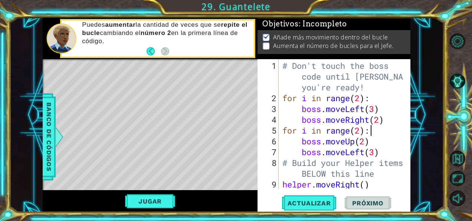
click at [383, 157] on div "# Don't touch the boss code until [PERSON_NAME] says you're ready! for i in ran…" at bounding box center [344, 151] width 126 height 183
click at [383, 152] on div "# Don't touch the boss code until [PERSON_NAME] says you're ready! for i in ran…" at bounding box center [344, 151] width 126 height 183
type textarea "boss.moveLeft(3)"
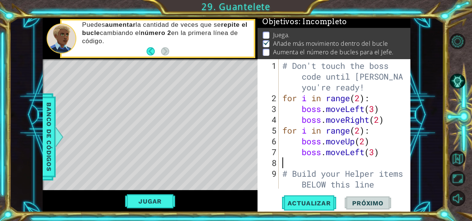
scroll to position [0, 0]
type textarea "boss.moveLeft(3)"
type textarea "for i in range(2)"
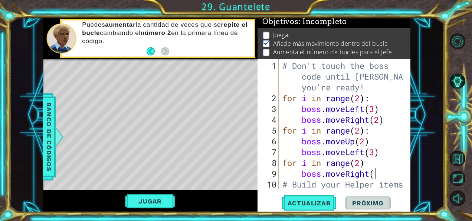
scroll to position [0, 4]
type textarea "boss.moveRight(4)"
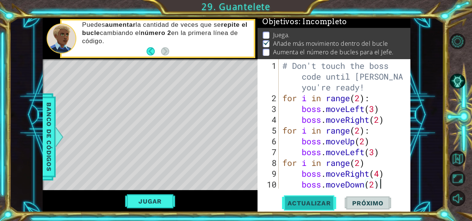
click at [326, 203] on span "Actualizar" at bounding box center [309, 202] width 58 height 7
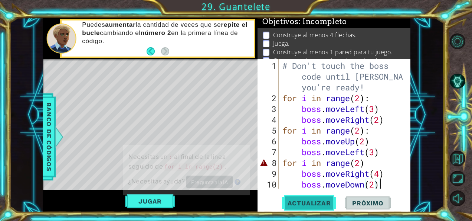
scroll to position [6, 0]
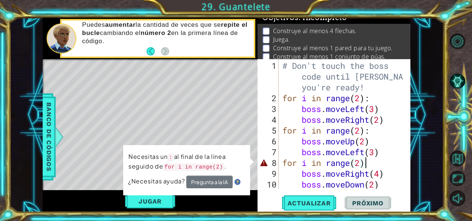
click at [368, 166] on div "# Don't touch the boss code until [PERSON_NAME] says you're ready! for i in ran…" at bounding box center [344, 151] width 126 height 183
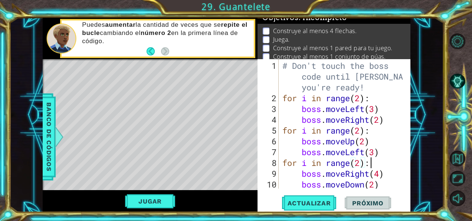
scroll to position [0, 4]
click at [326, 197] on button "Actualizar" at bounding box center [309, 202] width 58 height 15
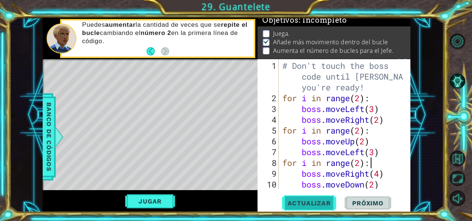
scroll to position [13, 0]
click at [360, 98] on div "# Don't touch the boss code until [PERSON_NAME] says you're ready! for i in ran…" at bounding box center [344, 151] width 126 height 183
type textarea "for i in range(4):"
click at [309, 197] on button "Actualizar" at bounding box center [309, 202] width 58 height 15
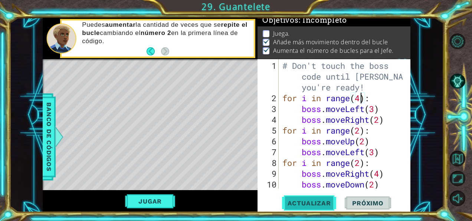
scroll to position [6, 0]
click at [160, 200] on button "Jugar" at bounding box center [150, 201] width 50 height 14
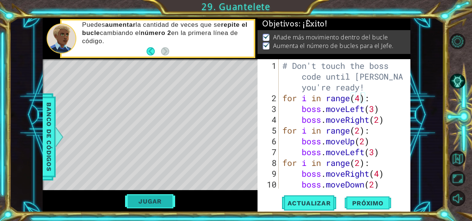
scroll to position [4, 0]
click at [357, 205] on span "Próximo" at bounding box center [368, 202] width 46 height 7
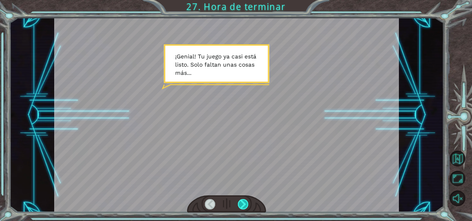
click at [247, 203] on div at bounding box center [243, 204] width 10 height 10
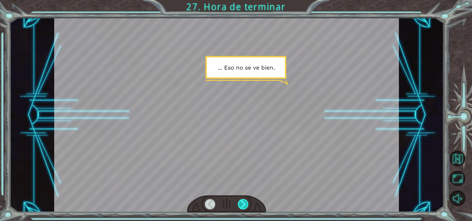
click at [247, 203] on div at bounding box center [243, 204] width 10 height 10
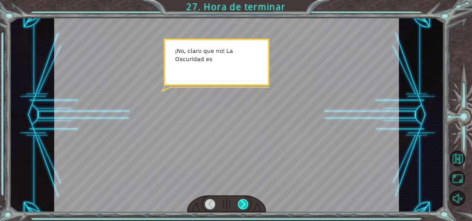
click at [247, 203] on div at bounding box center [243, 204] width 10 height 10
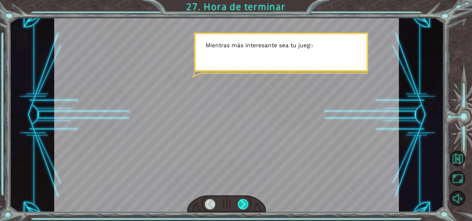
click at [247, 203] on div at bounding box center [243, 204] width 10 height 10
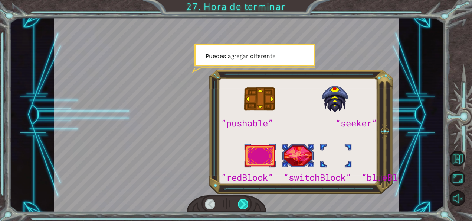
click at [247, 203] on div at bounding box center [243, 204] width 10 height 10
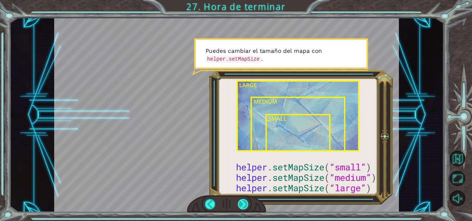
click at [247, 203] on div at bounding box center [243, 204] width 10 height 10
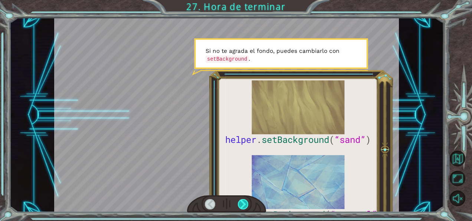
click at [247, 203] on div at bounding box center [243, 204] width 10 height 10
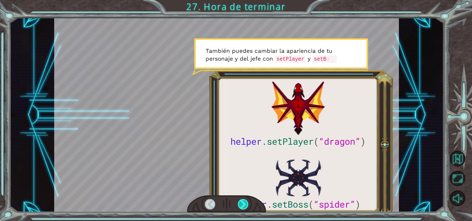
click at [247, 203] on div at bounding box center [243, 204] width 10 height 10
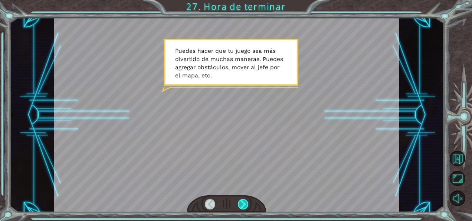
click at [247, 203] on div at bounding box center [243, 204] width 10 height 10
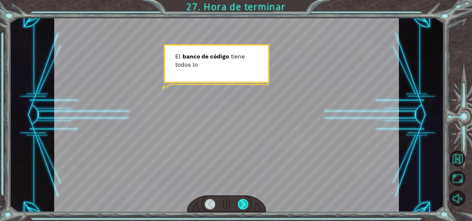
click at [247, 203] on div at bounding box center [243, 204] width 10 height 10
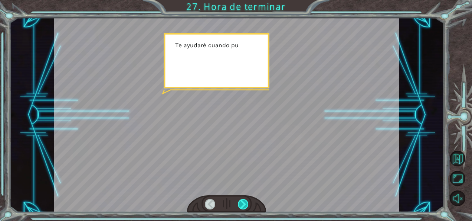
click at [247, 203] on div at bounding box center [243, 204] width 10 height 10
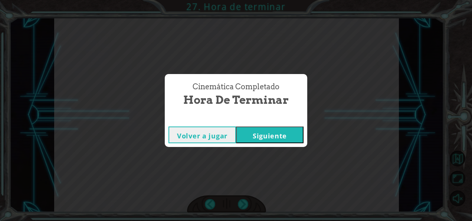
click at [275, 133] on button "Siguiente" at bounding box center [270, 134] width 68 height 17
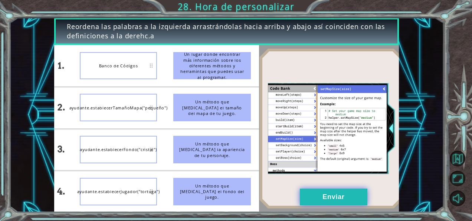
click at [309, 195] on button "Enviar" at bounding box center [334, 196] width 68 height 17
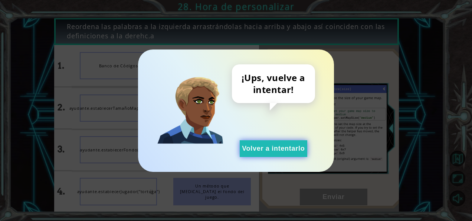
click at [282, 147] on button "Volver a intentarlo" at bounding box center [274, 148] width 68 height 17
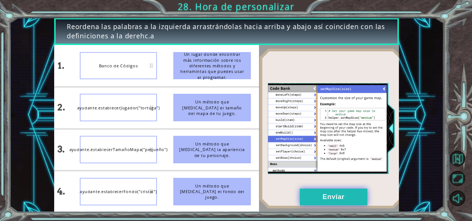
click at [306, 193] on button "Enviar" at bounding box center [334, 196] width 68 height 17
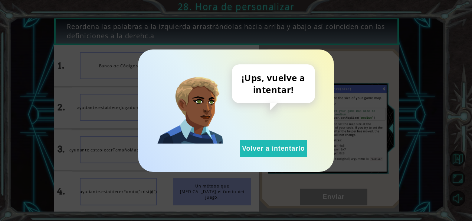
click at [289, 157] on div "¡Ups, vuelve a intentar! Volver a intentarlo" at bounding box center [236, 110] width 196 height 122
click at [295, 147] on button "Volver a intentarlo" at bounding box center [274, 148] width 68 height 17
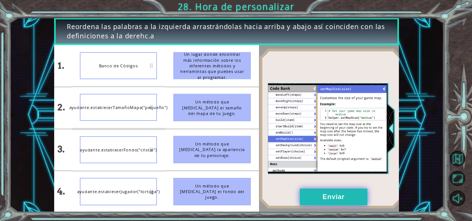
click at [320, 199] on button "Enviar" at bounding box center [334, 196] width 68 height 17
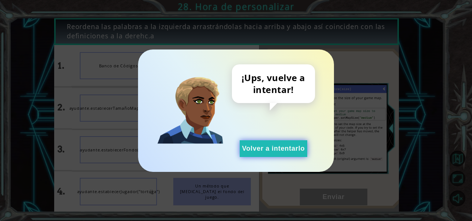
click at [273, 140] on button "Volver a intentarlo" at bounding box center [274, 148] width 68 height 17
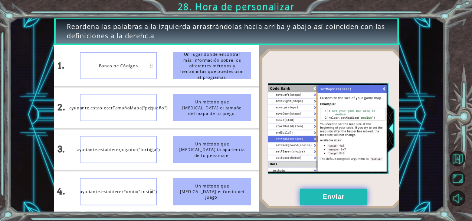
click at [345, 193] on button "Enviar" at bounding box center [334, 196] width 68 height 17
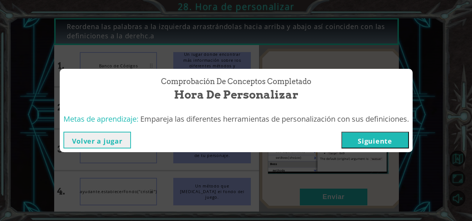
click at [386, 140] on button "Siguiente" at bounding box center [376, 139] width 68 height 17
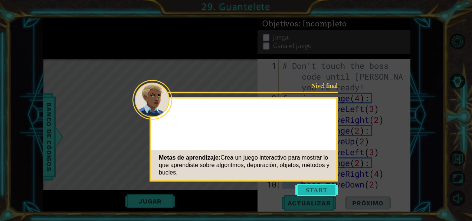
click at [327, 188] on button "Start" at bounding box center [317, 190] width 42 height 12
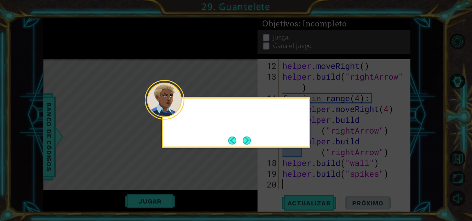
scroll to position [151, 0]
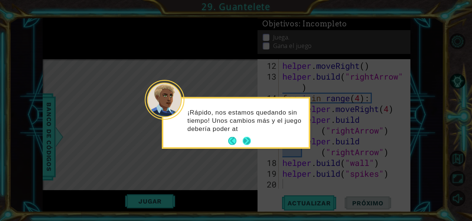
click at [250, 141] on button "Next" at bounding box center [247, 141] width 8 height 8
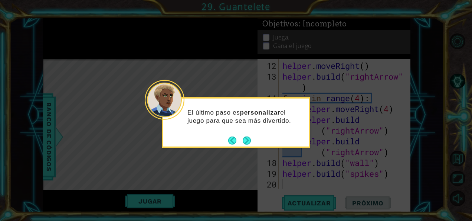
click at [250, 141] on button "Next" at bounding box center [247, 140] width 8 height 8
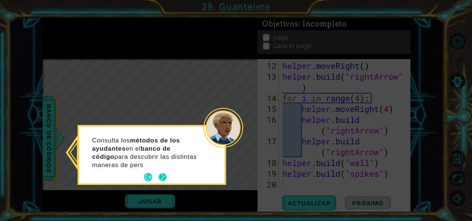
click at [164, 165] on p "Consulta los métodos de los ayudantes en el banco de código para descubrir las …" at bounding box center [147, 152] width 111 height 33
click at [158, 180] on button "Next" at bounding box center [162, 176] width 9 height 9
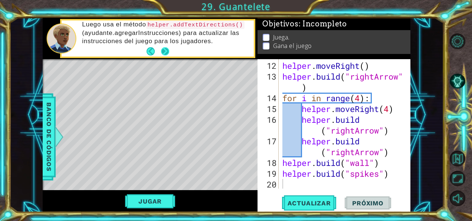
click at [166, 55] on button "Next" at bounding box center [165, 51] width 8 height 8
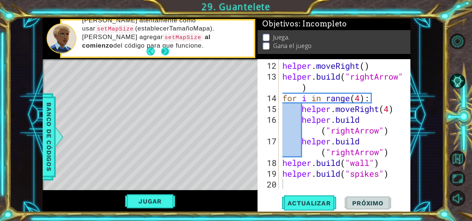
click at [165, 55] on button "Next" at bounding box center [165, 51] width 8 height 8
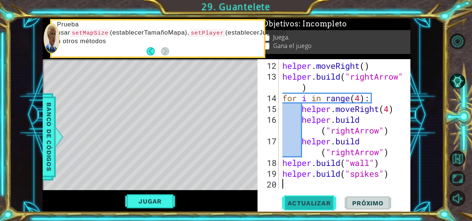
click at [298, 201] on span "Actualizar" at bounding box center [309, 202] width 58 height 7
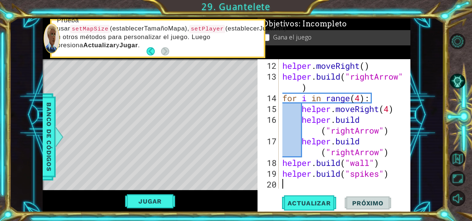
click at [363, 94] on div "helper . moveRight ( ) helper . build ( "rightArrow" ) for i in range ( 4 ) : h…" at bounding box center [344, 135] width 126 height 151
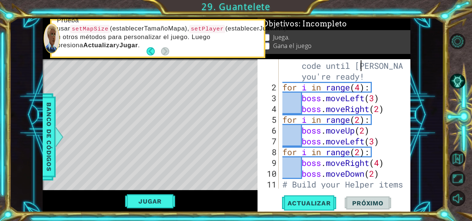
scroll to position [0, 0]
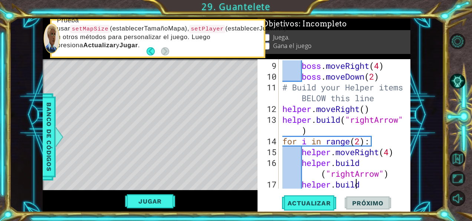
type textarea "[DOMAIN_NAME]("spikes")"
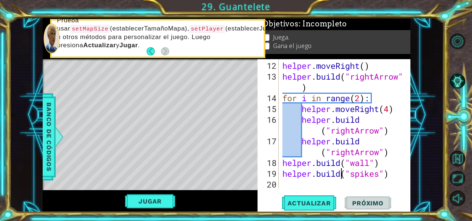
click at [341, 170] on div "helper . moveRight ( ) helper . build ( "rightArrow" ) for i in range ( 2 ) : h…" at bounding box center [344, 135] width 126 height 151
drag, startPoint x: 388, startPoint y: 175, endPoint x: 319, endPoint y: 168, distance: 69.4
click at [319, 168] on div "helper . moveRight ( ) helper . build ( "rightArrow" ) for i in range ( 2 ) : h…" at bounding box center [344, 135] width 126 height 151
type textarea "helper.moveDown(2)"
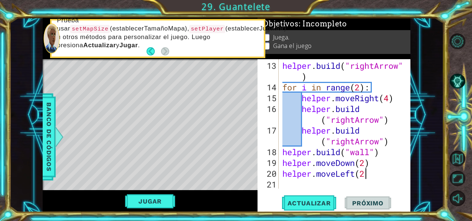
type textarea "helper.moveLeft(2)"
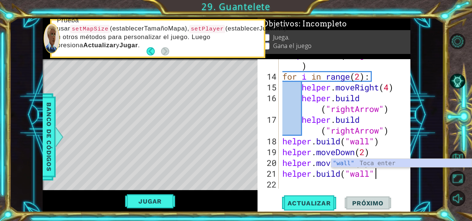
scroll to position [0, 4]
type textarea "[DOMAIN_NAME]("wall")"
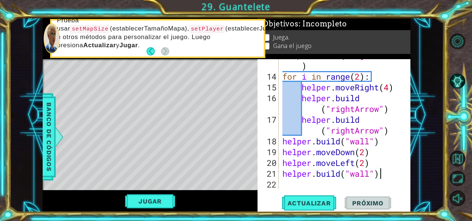
scroll to position [183, 0]
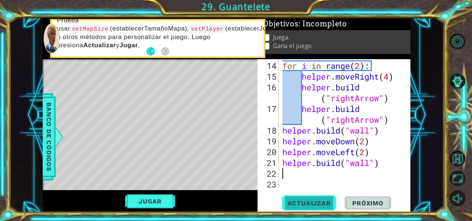
click at [309, 208] on button "Actualizar" at bounding box center [309, 202] width 58 height 15
click at [308, 202] on span "Actualizar" at bounding box center [309, 202] width 58 height 7
click at [154, 202] on button "Jugar" at bounding box center [150, 201] width 50 height 14
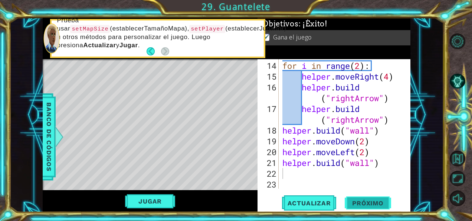
click at [369, 204] on span "Próximo" at bounding box center [368, 202] width 46 height 7
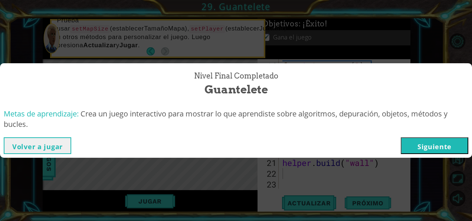
click at [444, 147] on button "Siguiente" at bounding box center [435, 145] width 68 height 17
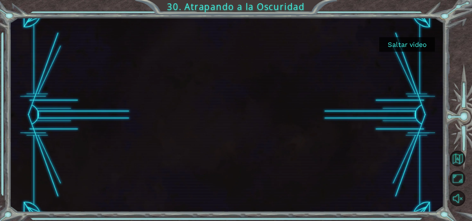
click at [410, 44] on button "Saltar video" at bounding box center [407, 44] width 56 height 14
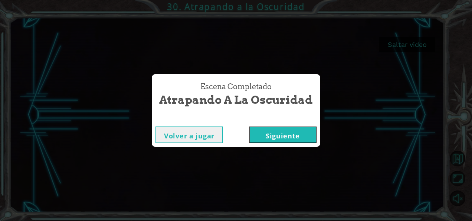
click at [281, 130] on button "Siguiente" at bounding box center [283, 134] width 68 height 17
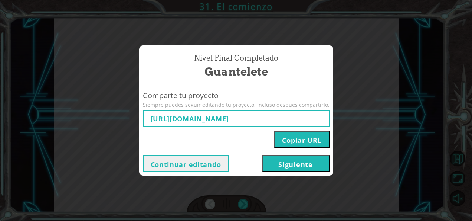
type input "[URL][DOMAIN_NAME]"
click at [290, 163] on button "Siguiente" at bounding box center [296, 163] width 68 height 17
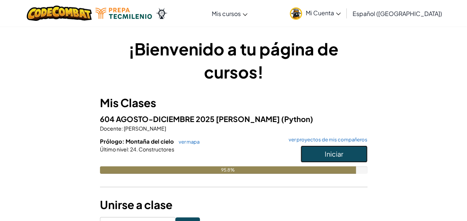
click at [344, 156] on button "Iniciar" at bounding box center [333, 153] width 67 height 17
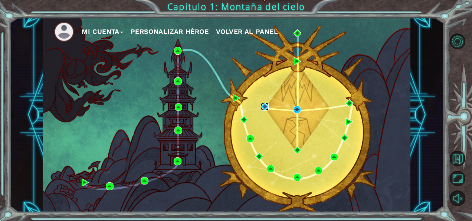
click at [263, 107] on img at bounding box center [265, 106] width 8 height 8
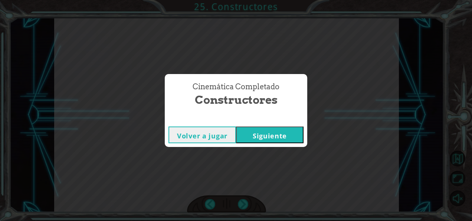
click at [277, 134] on button "Siguiente" at bounding box center [270, 134] width 68 height 17
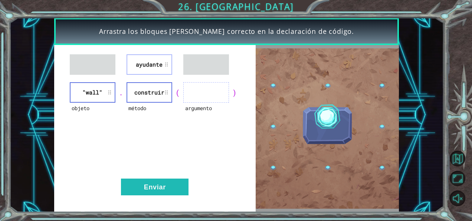
click at [141, 69] on li "ayudante" at bounding box center [150, 64] width 46 height 20
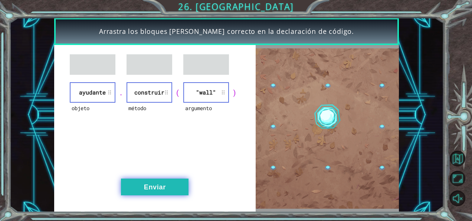
click at [170, 188] on button "Enviar" at bounding box center [155, 186] width 68 height 17
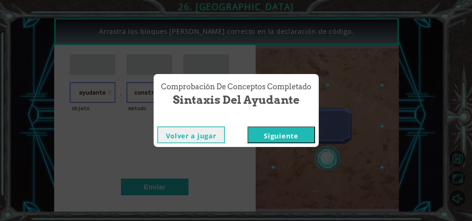
click at [259, 133] on button "Siguiente" at bounding box center [282, 134] width 68 height 17
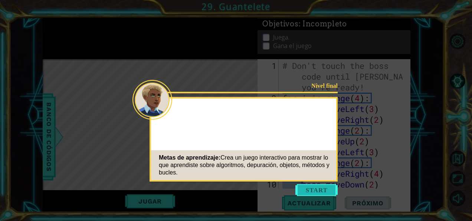
click at [315, 186] on button "Start" at bounding box center [317, 190] width 42 height 12
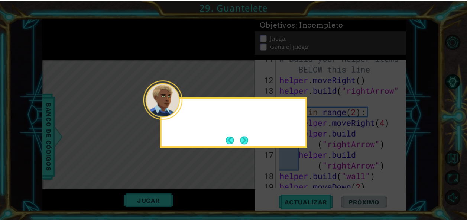
scroll to position [183, 0]
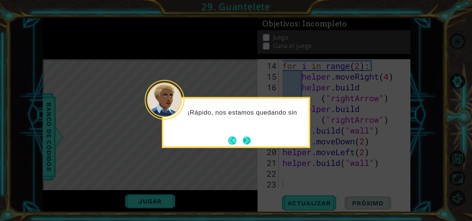
click at [249, 140] on button "Next" at bounding box center [247, 140] width 14 height 14
click at [249, 140] on button "Next" at bounding box center [247, 140] width 8 height 8
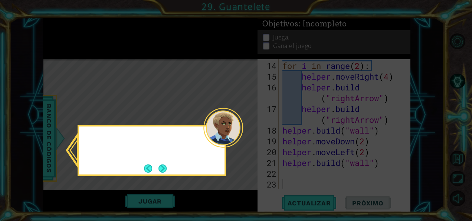
click at [249, 140] on icon at bounding box center [236, 110] width 472 height 221
click at [163, 171] on button "Next" at bounding box center [163, 168] width 8 height 8
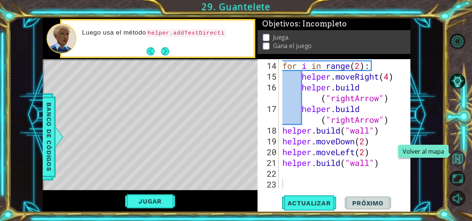
click at [459, 154] on button "Volver al mapa" at bounding box center [458, 158] width 16 height 16
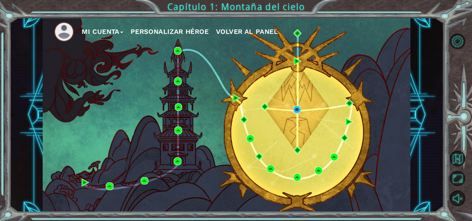
click at [110, 35] on button "Mi Cuenta" at bounding box center [103, 31] width 42 height 11
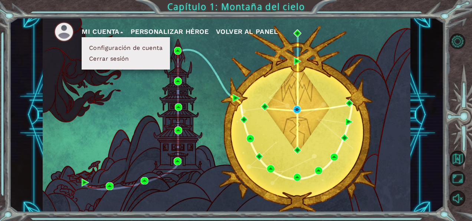
click at [120, 94] on div "Mi Cuenta Configuración de cuenta Cerrar sesión Personalizar héroe Volver al pa…" at bounding box center [227, 115] width 368 height 194
click at [241, 35] on span "Volver al panel" at bounding box center [247, 31] width 62 height 8
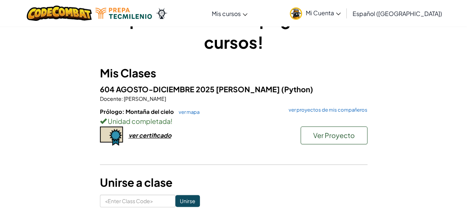
scroll to position [45, 0]
